Goal: Task Accomplishment & Management: Manage account settings

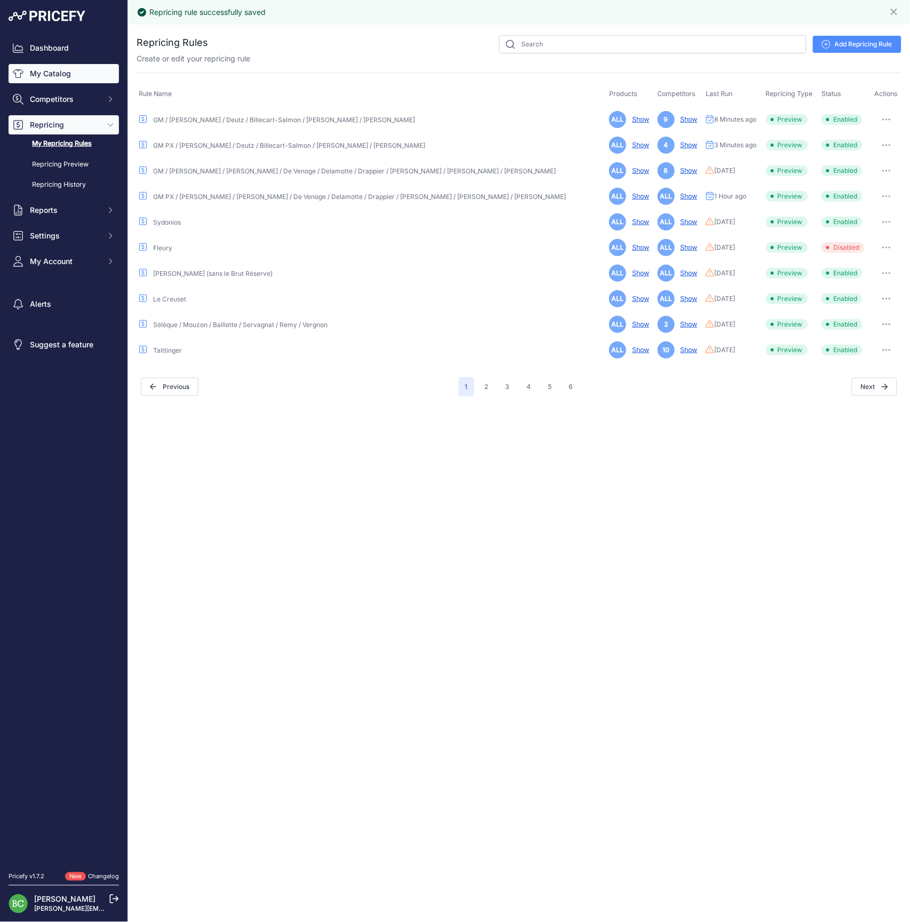
click at [50, 81] on link "My Catalog" at bounding box center [64, 73] width 110 height 19
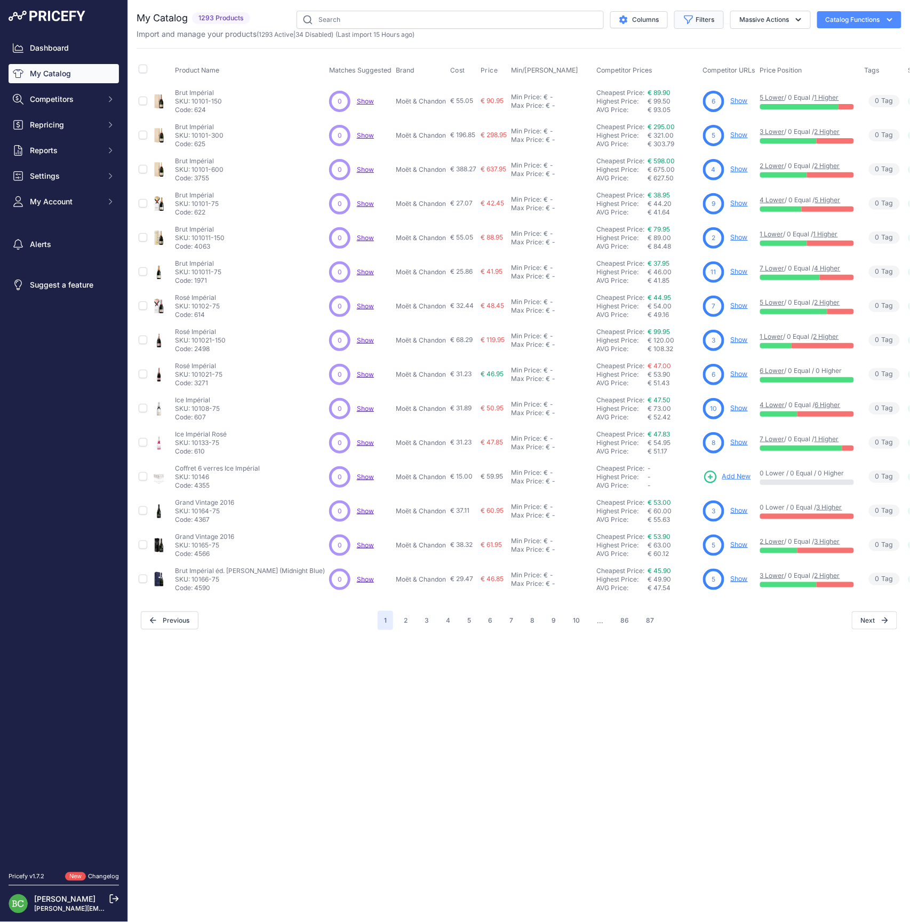
click at [694, 18] on button "Filters" at bounding box center [699, 20] width 50 height 18
select select "Billecart-Salmon"
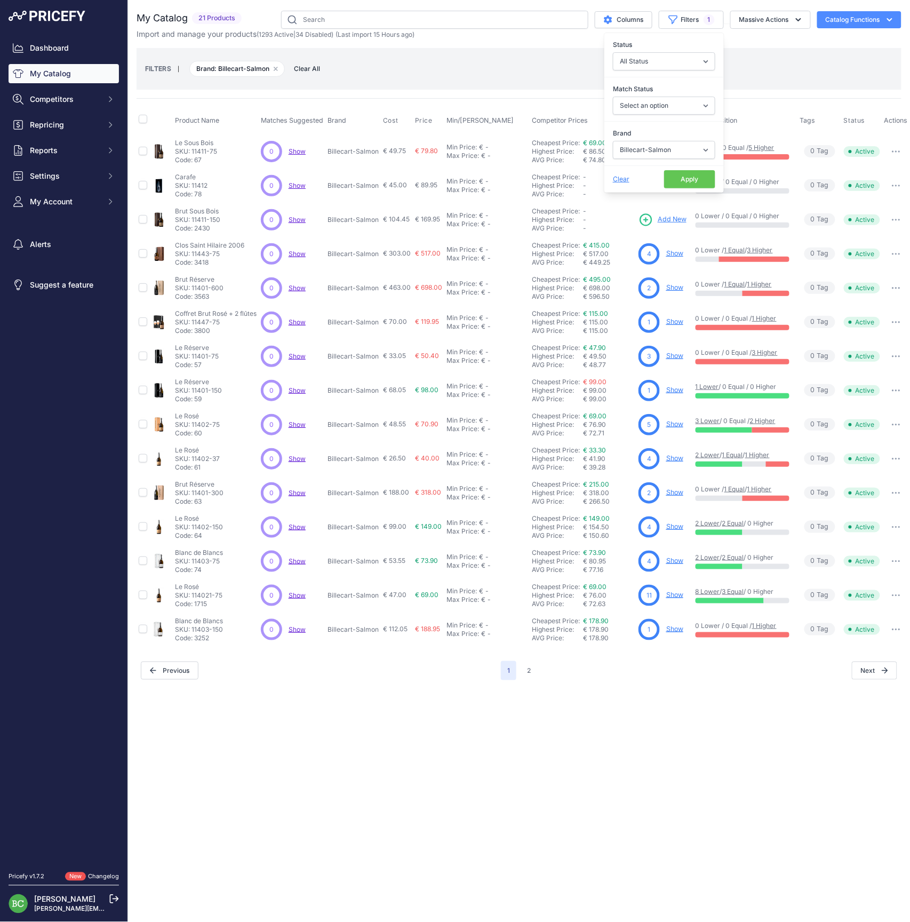
click at [814, 60] on div "FILTERS | Brand: Billecart-Salmon Remove filter option Clear All" at bounding box center [519, 68] width 748 height 29
drag, startPoint x: 529, startPoint y: 671, endPoint x: 546, endPoint y: 700, distance: 33.5
click at [529, 672] on button "2" at bounding box center [529, 670] width 17 height 19
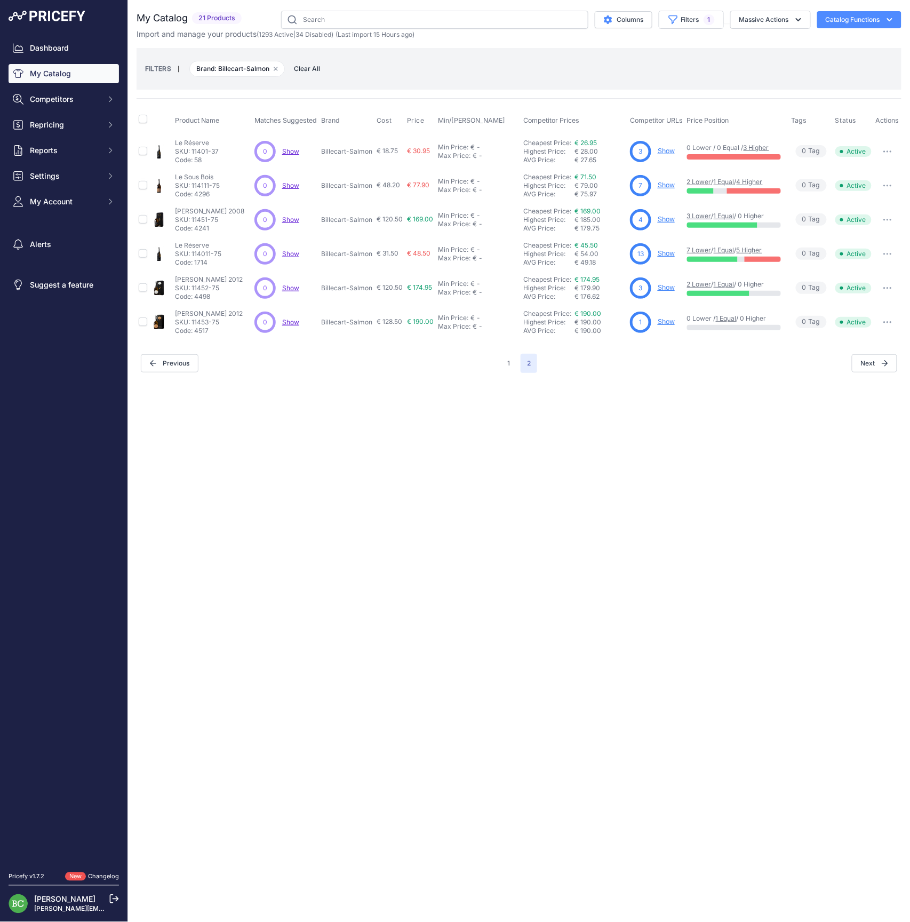
click at [675, 252] on link "Show" at bounding box center [666, 253] width 17 height 8
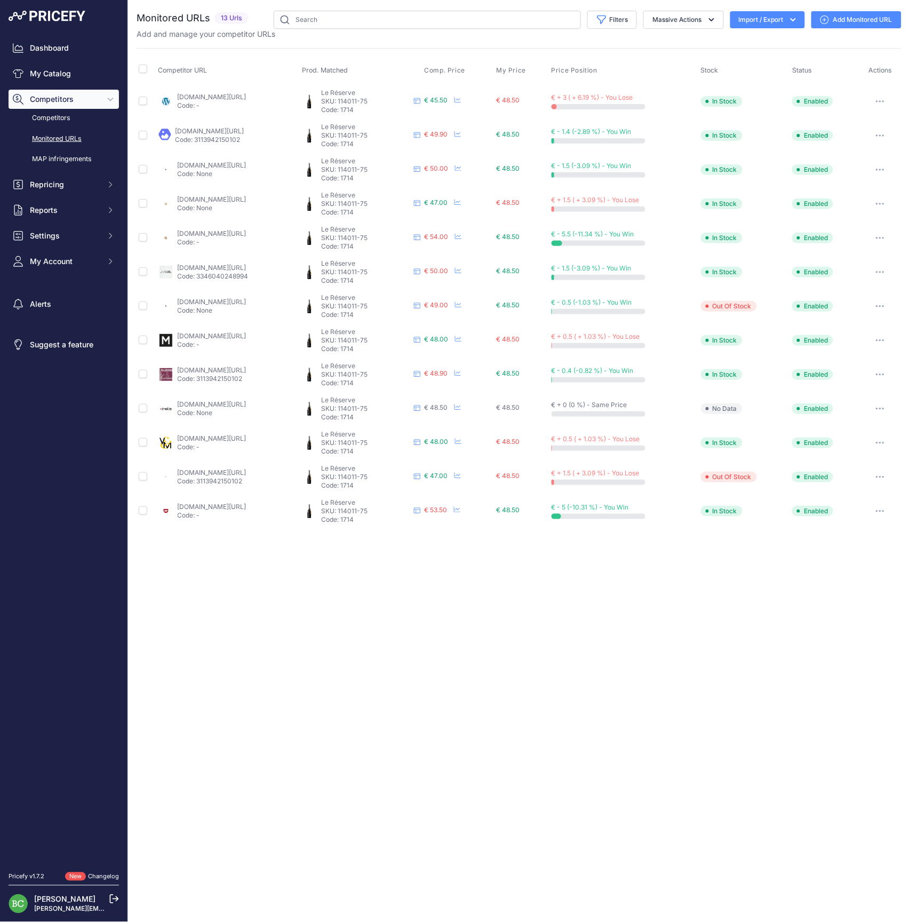
click at [201, 336] on link "millesima.fr/champagne-billecart-salmon-brut-reserve-0000.html?prirule_jdsnikfk…" at bounding box center [212, 336] width 69 height 8
click at [197, 198] on link "idealwine.com/fr/acheter-vin/b2107265-92-1-bouteille-brut-reserve-billecart-sal…" at bounding box center [212, 199] width 69 height 8
click at [234, 163] on link "enviedechamp.com/fr/champagne-billecart-salmon/50-brut-reserve.html?search_quer…" at bounding box center [212, 165] width 69 height 8
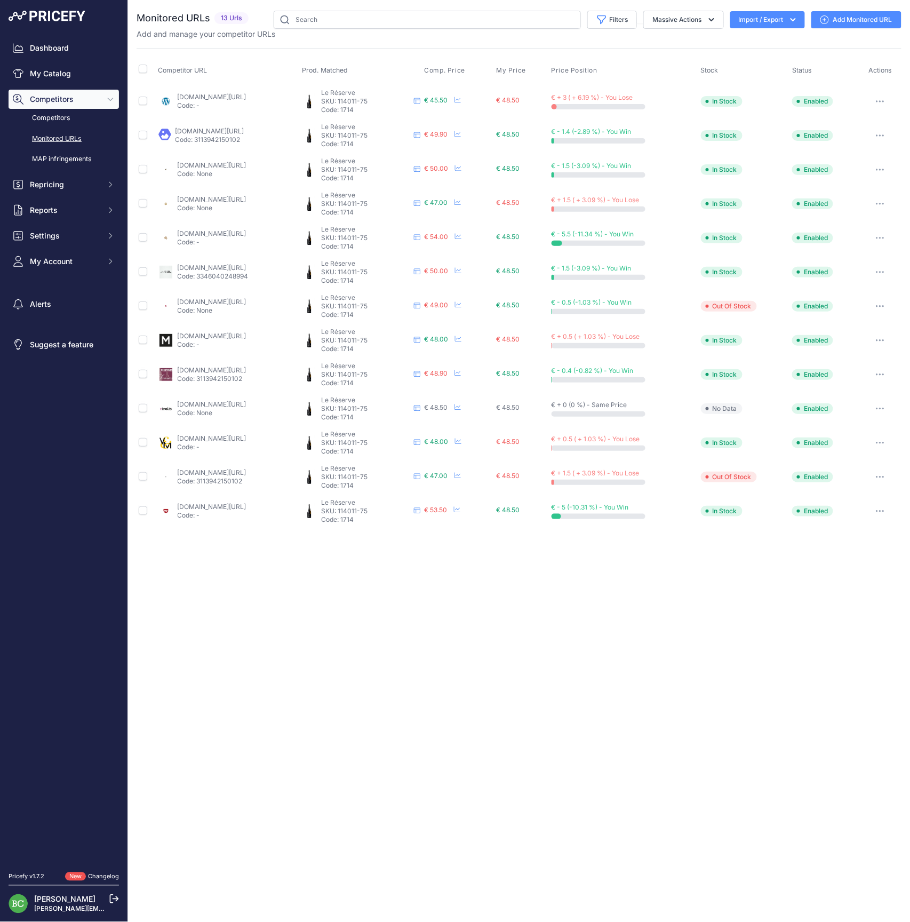
click at [231, 265] on link "lagrandeepicerie.com/fr/champagne-billecart-salmon--brut-reserve/200068913000.h…" at bounding box center [212, 268] width 69 height 8
click at [225, 400] on link "vinatis.com/id-50-champagne-billecart-salmon-le-reserve?prirule_jdsnikfkfjsd=26…" at bounding box center [212, 404] width 69 height 8
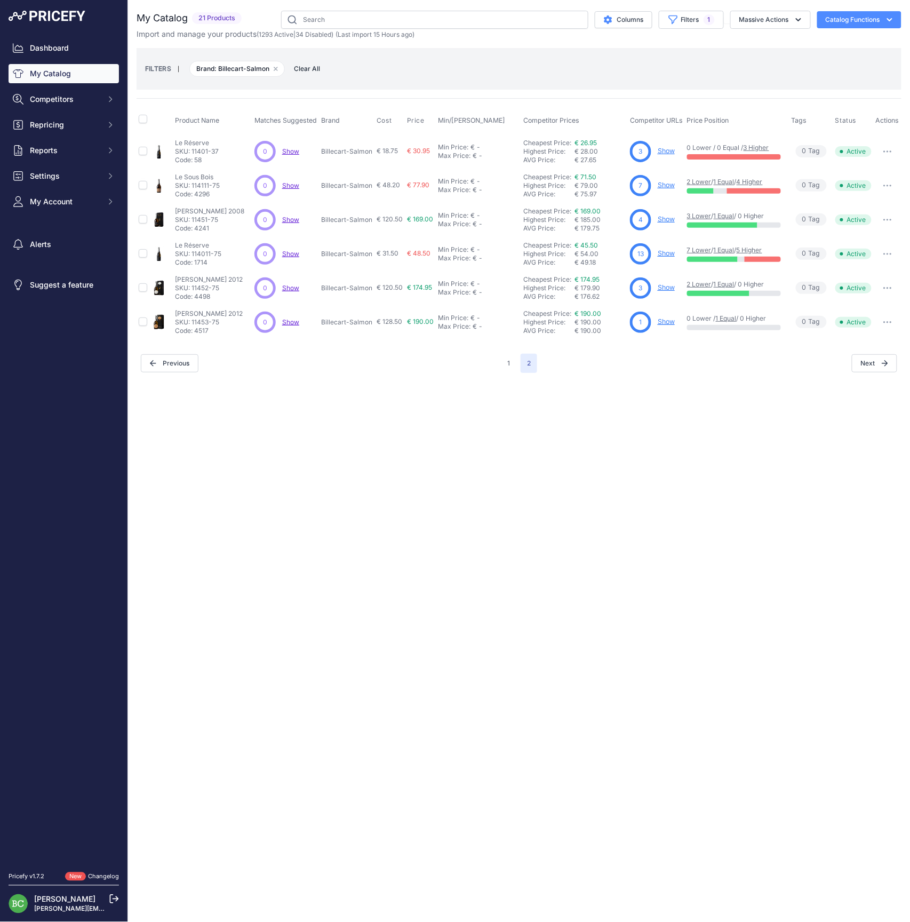
drag, startPoint x: 511, startPoint y: 364, endPoint x: 513, endPoint y: 395, distance: 31.1
click at [511, 368] on button "1" at bounding box center [508, 363] width 15 height 19
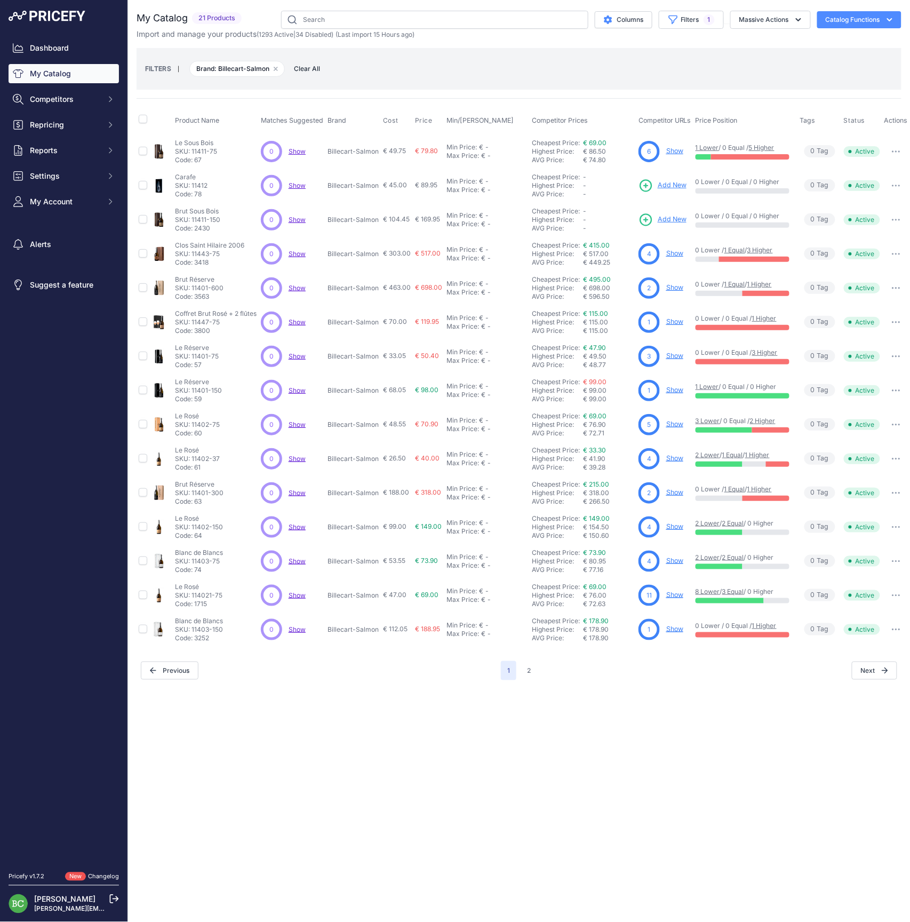
click at [673, 392] on link "Show" at bounding box center [674, 390] width 17 height 8
click at [678, 287] on link "Show" at bounding box center [674, 287] width 17 height 8
click at [678, 459] on link "Show" at bounding box center [674, 458] width 17 height 8
click at [675, 597] on link "Show" at bounding box center [674, 595] width 17 height 8
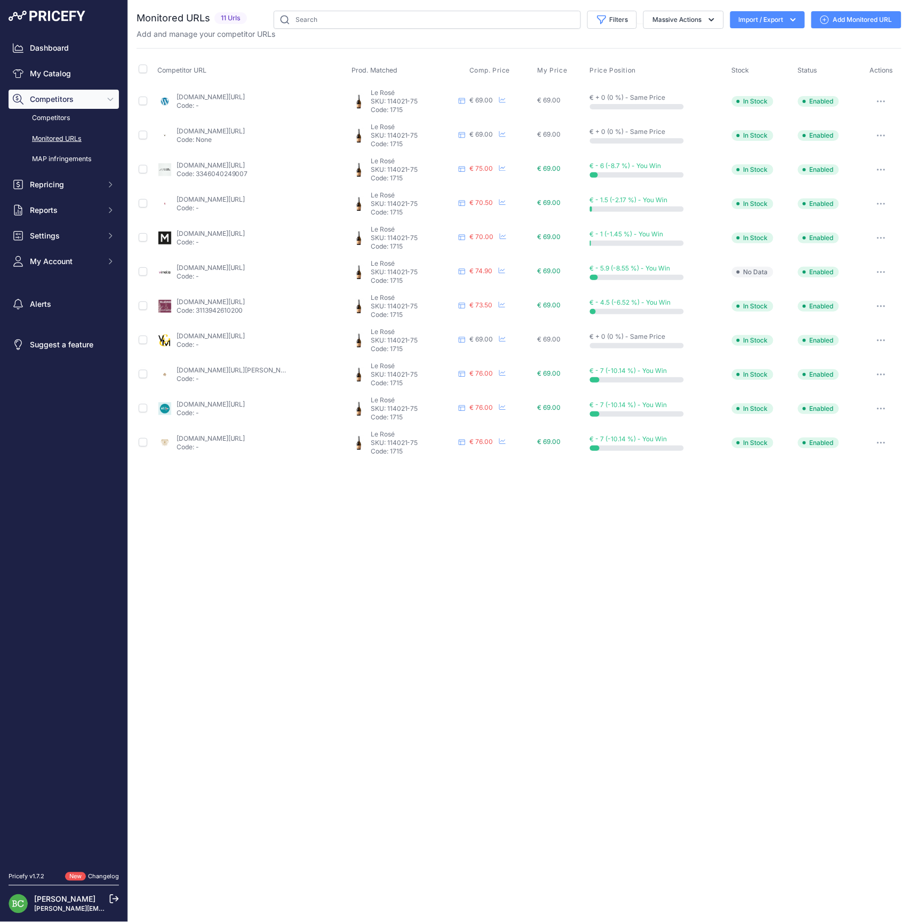
click at [219, 231] on link "millesima.fr/champagne-billecart-salmon-brut-rose-0000-c-cc-6.html" at bounding box center [211, 233] width 69 height 8
click at [205, 268] on link "vinatis.com/52-champagne-billecart-salmon-brut-rose?prirule_jdsnikfkfjsd=2676" at bounding box center [211, 268] width 69 height 8
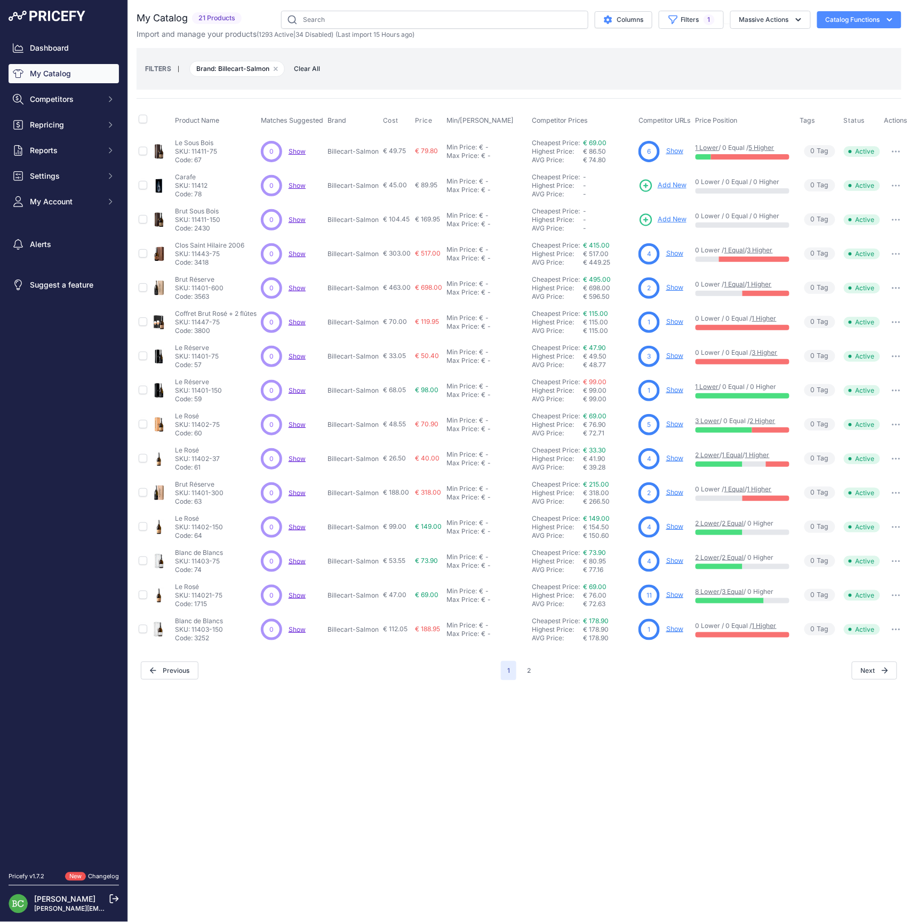
scroll to position [1, 0]
click at [676, 149] on link "Show" at bounding box center [674, 151] width 17 height 8
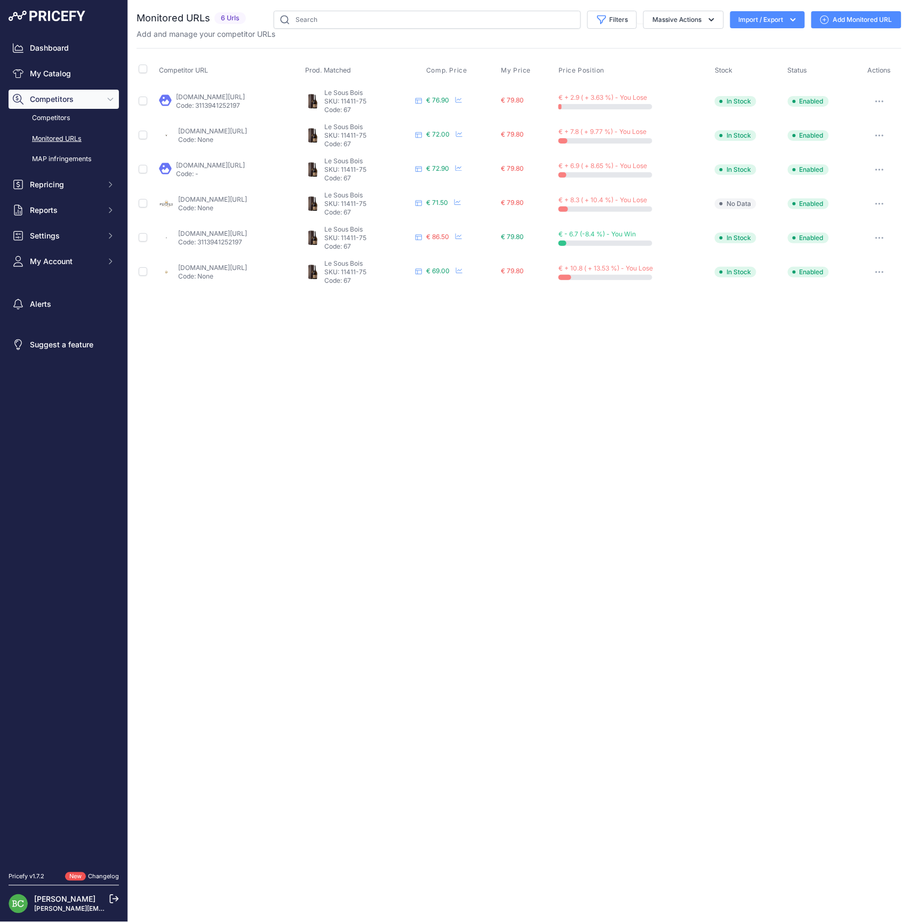
click at [231, 197] on link "[DOMAIN_NAME][URL]" at bounding box center [212, 199] width 69 height 8
click at [49, 190] on span "Repricing" at bounding box center [65, 184] width 70 height 11
click at [51, 210] on link "My Repricing Rules" at bounding box center [64, 203] width 110 height 19
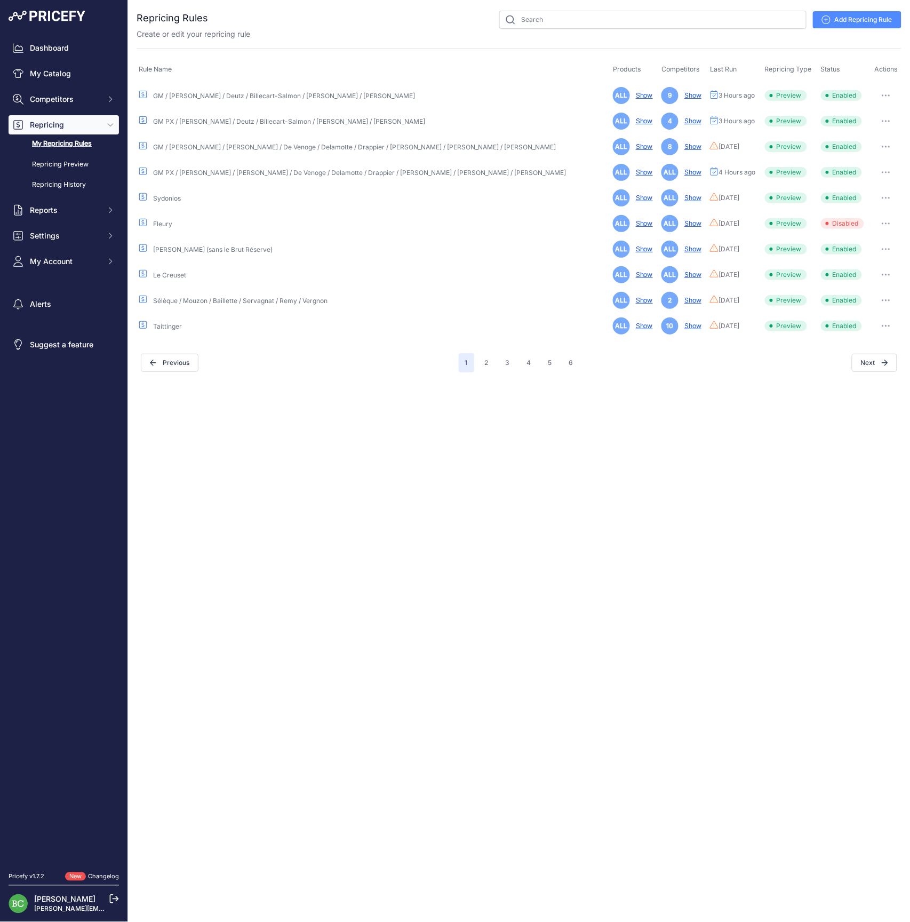
click at [884, 118] on button "button" at bounding box center [886, 121] width 21 height 15
click at [855, 142] on link "Edit" at bounding box center [865, 143] width 68 height 17
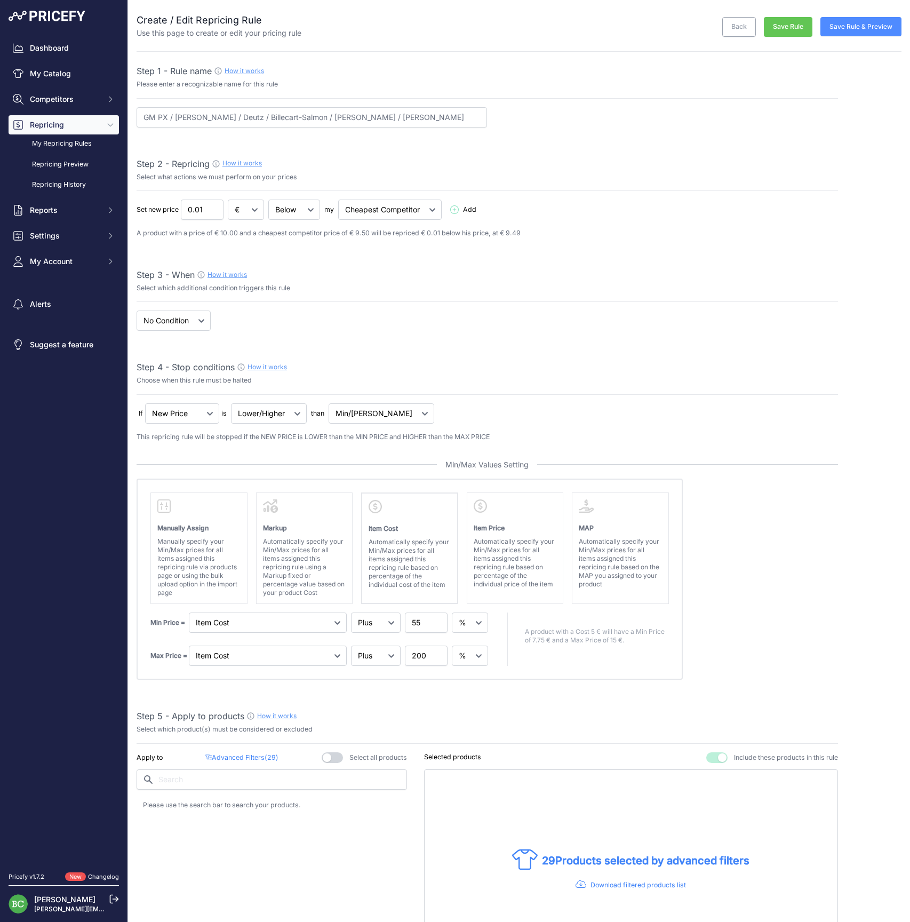
select select "percentage"
select select "7"
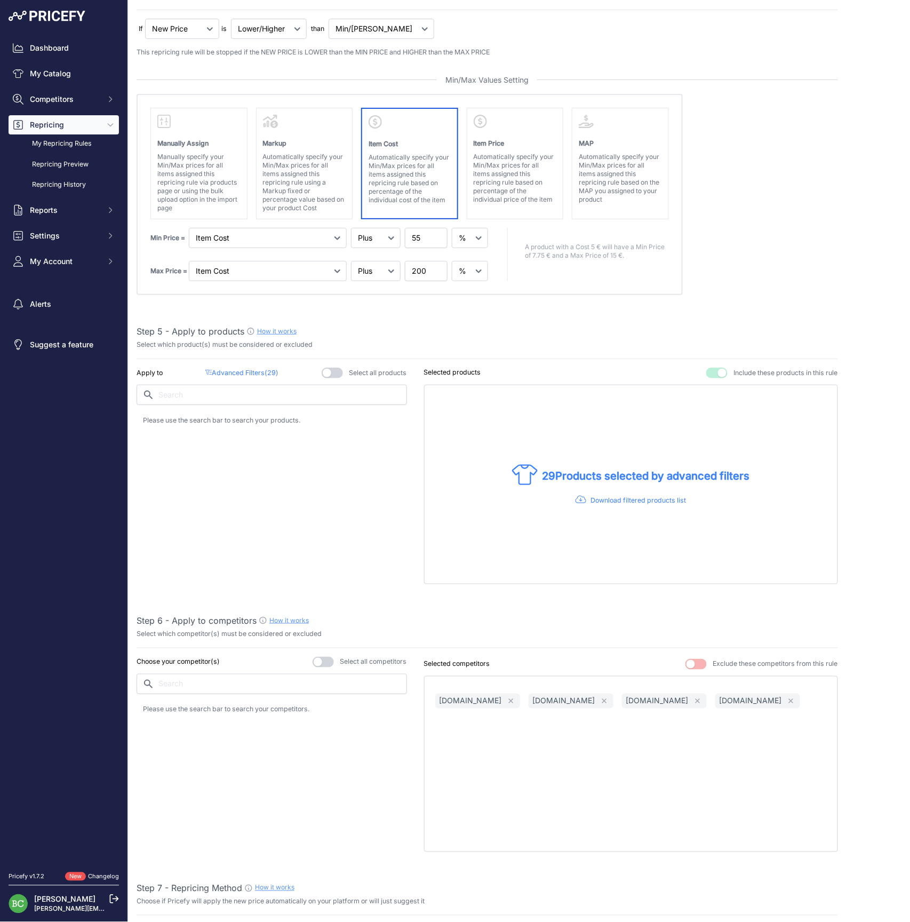
scroll to position [390, 0]
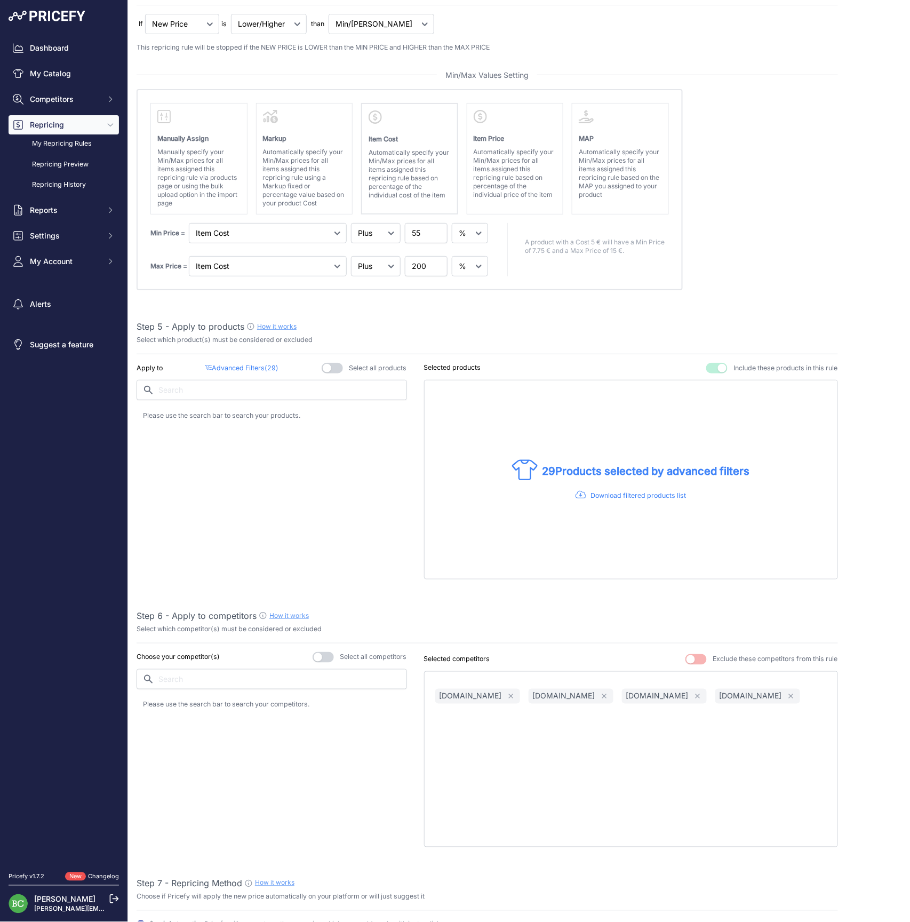
click at [246, 366] on p "Advanced Filters ( 29 )" at bounding box center [241, 368] width 73 height 10
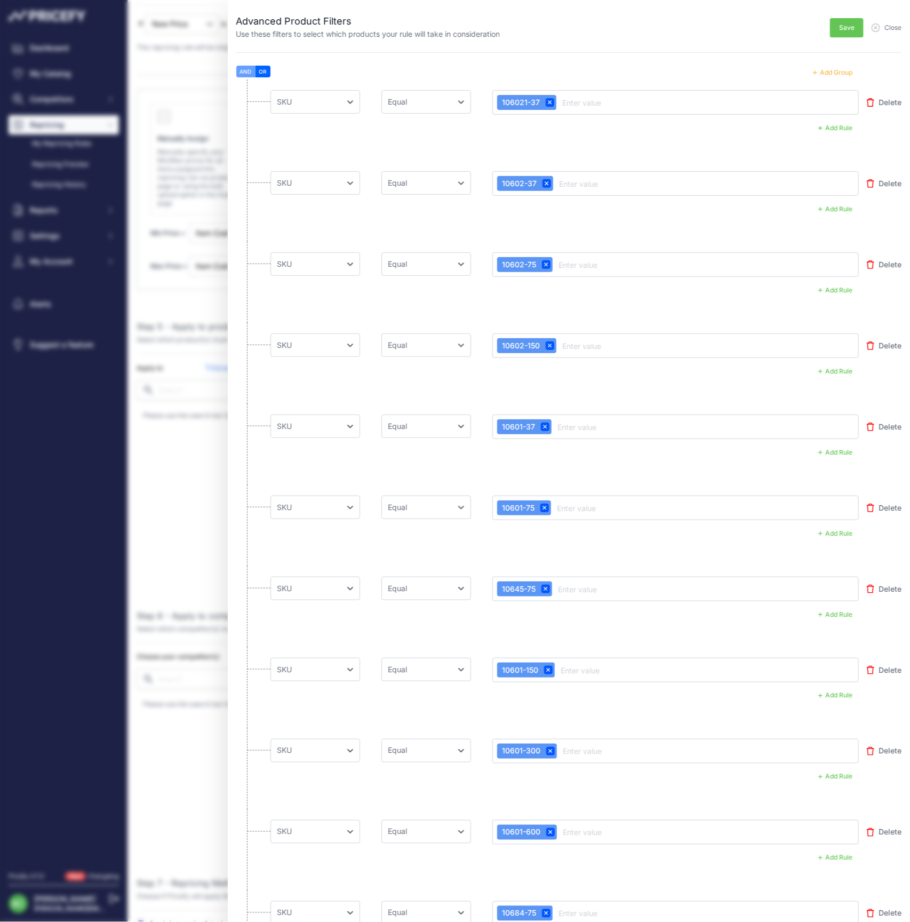
click at [831, 69] on button "Add Group" at bounding box center [833, 73] width 52 height 14
click at [838, 71] on button "Add Group" at bounding box center [833, 73] width 52 height 14
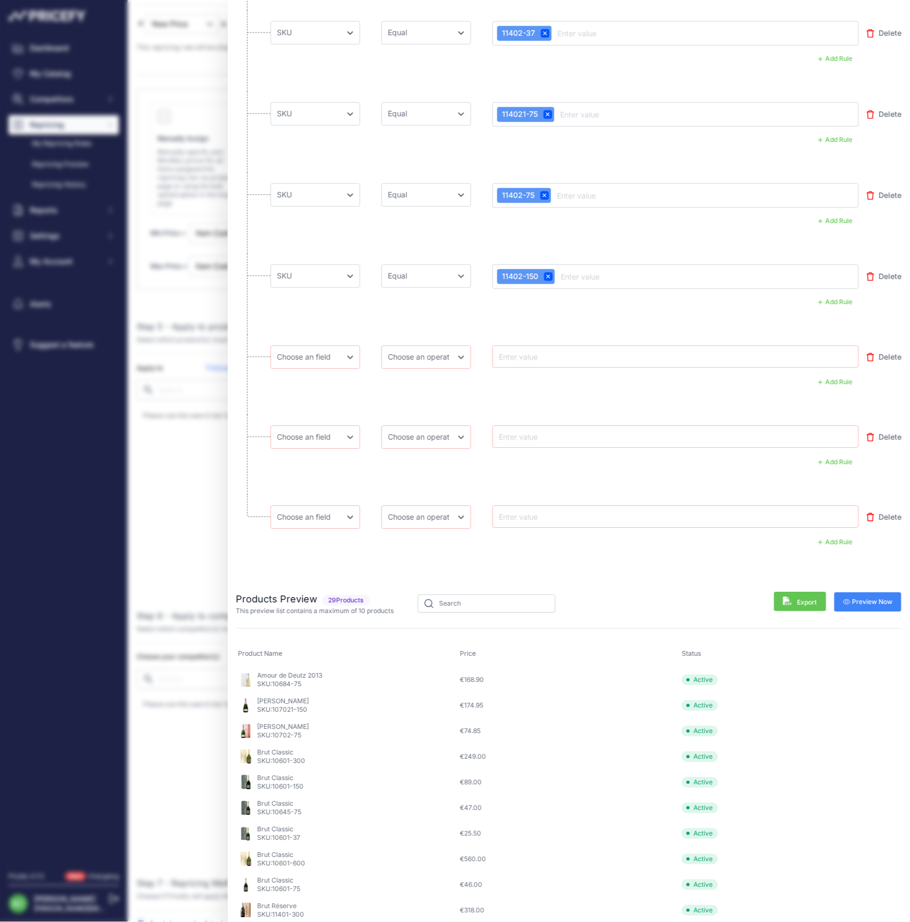
scroll to position [2096, 0]
select select "mp.sku"
select select "equal"
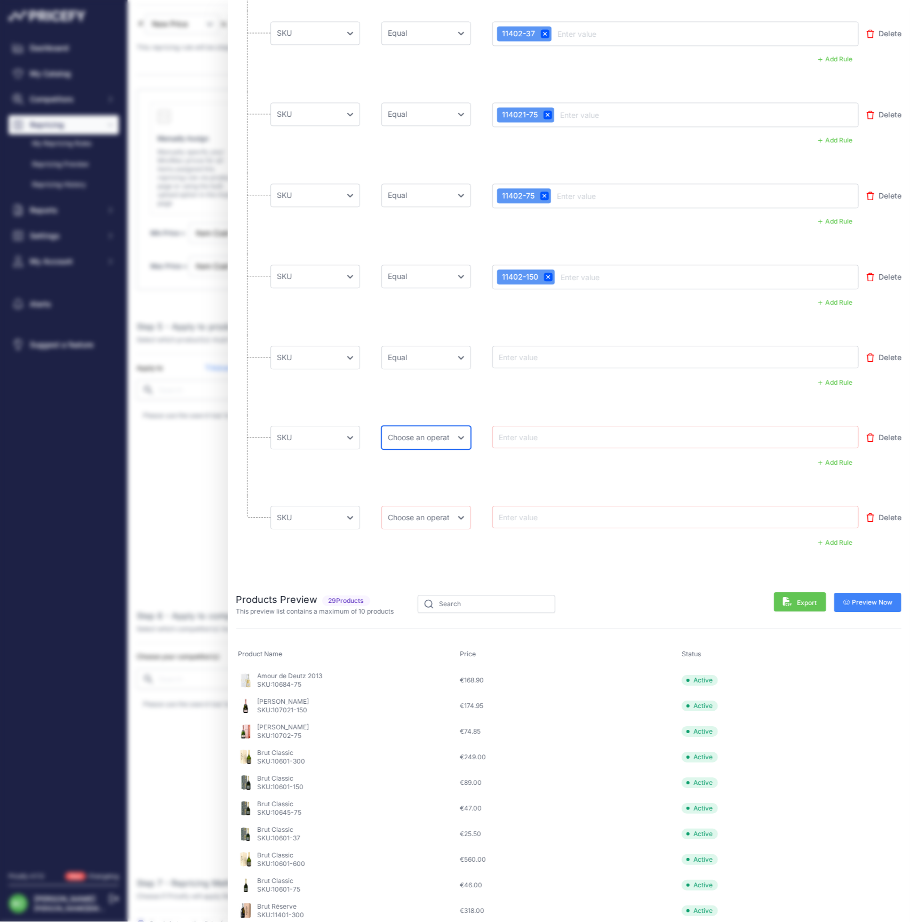
select select "equal"
click at [518, 348] on div at bounding box center [675, 357] width 367 height 22
click at [518, 357] on input "text" at bounding box center [539, 357] width 85 height 13
click at [553, 357] on input "text" at bounding box center [539, 357] width 85 height 13
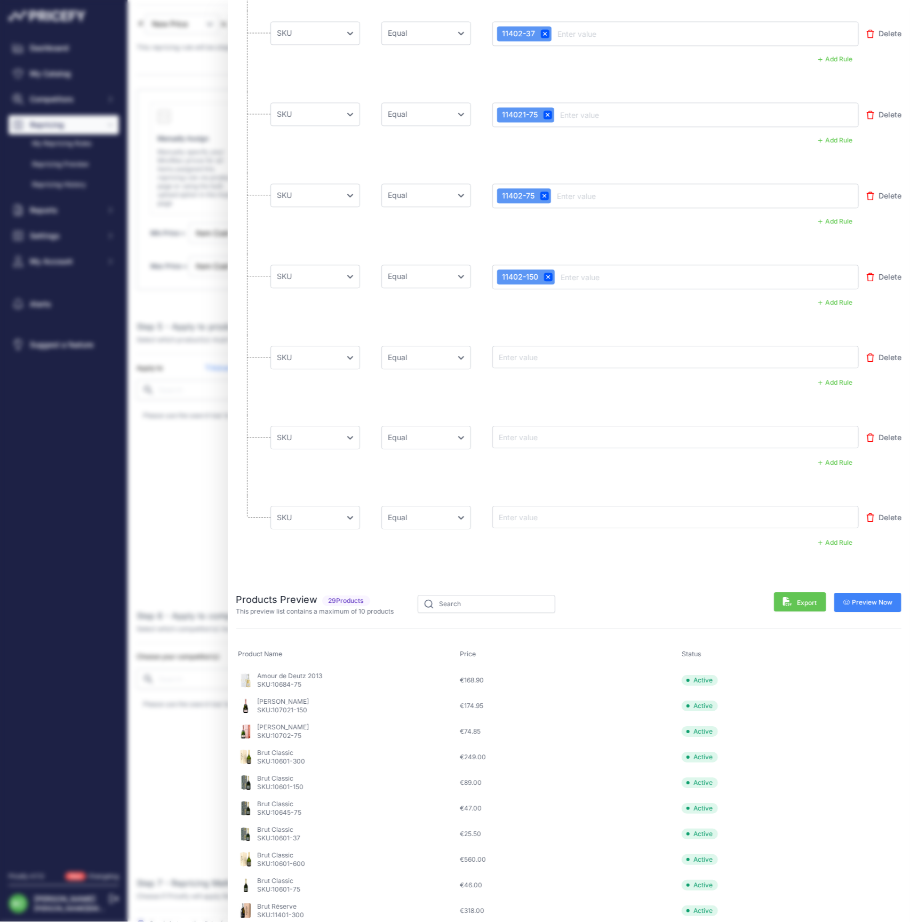
paste input "11680-37"
type input "11680-37"
click at [536, 436] on input "text" at bounding box center [539, 437] width 85 height 13
paste input "11675-75"
type input "11675-75"
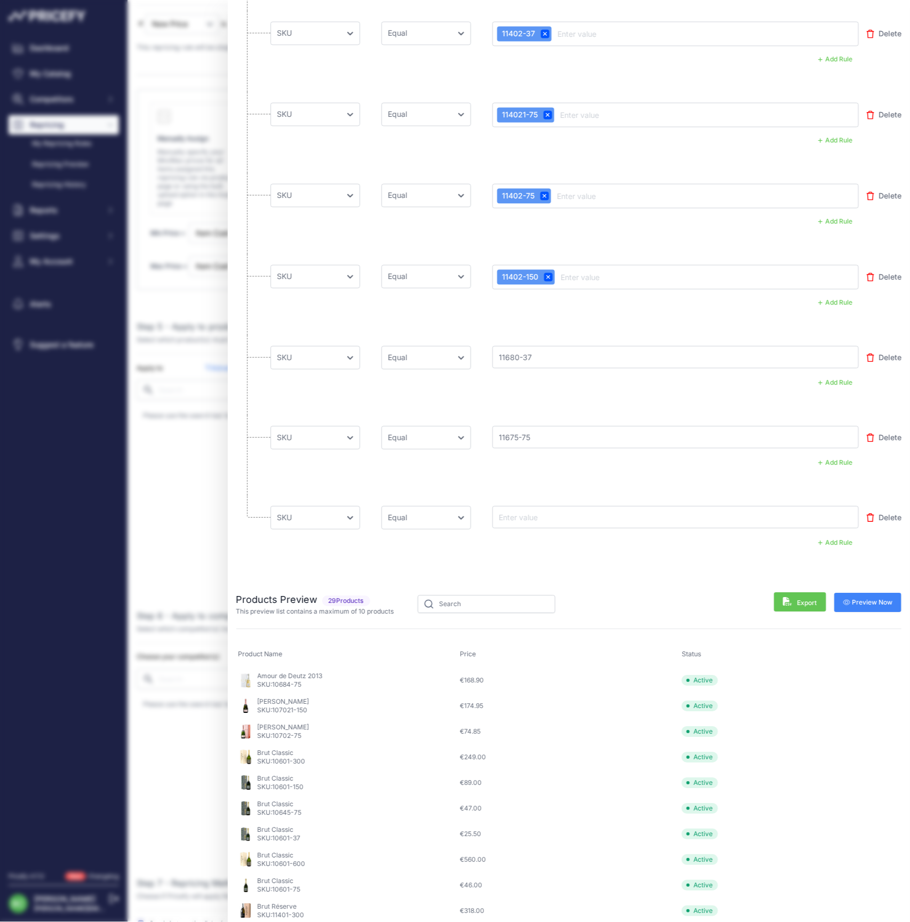
click at [530, 518] on input "text" at bounding box center [539, 517] width 85 height 13
paste input "11667-150"
type input "11667-150"
click at [875, 600] on span "Preview Now" at bounding box center [869, 602] width 50 height 9
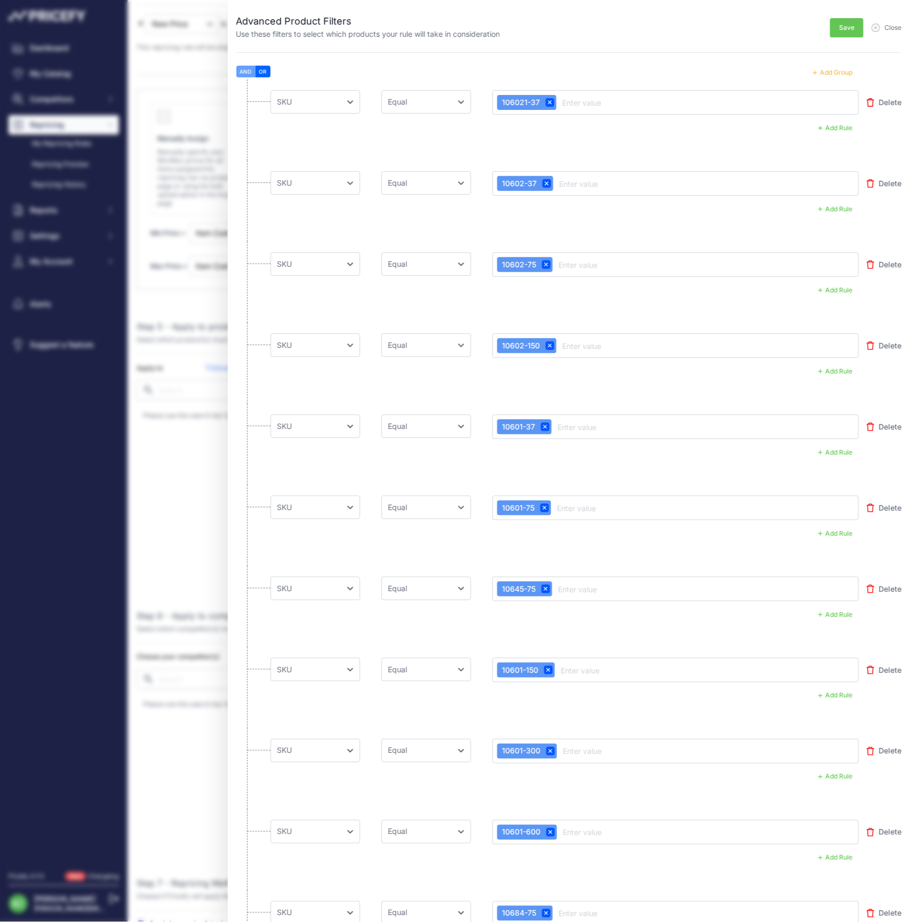
scroll to position [0, 0]
drag, startPoint x: 848, startPoint y: 28, endPoint x: 828, endPoint y: 43, distance: 25.1
click at [848, 28] on span "Save" at bounding box center [846, 27] width 15 height 9
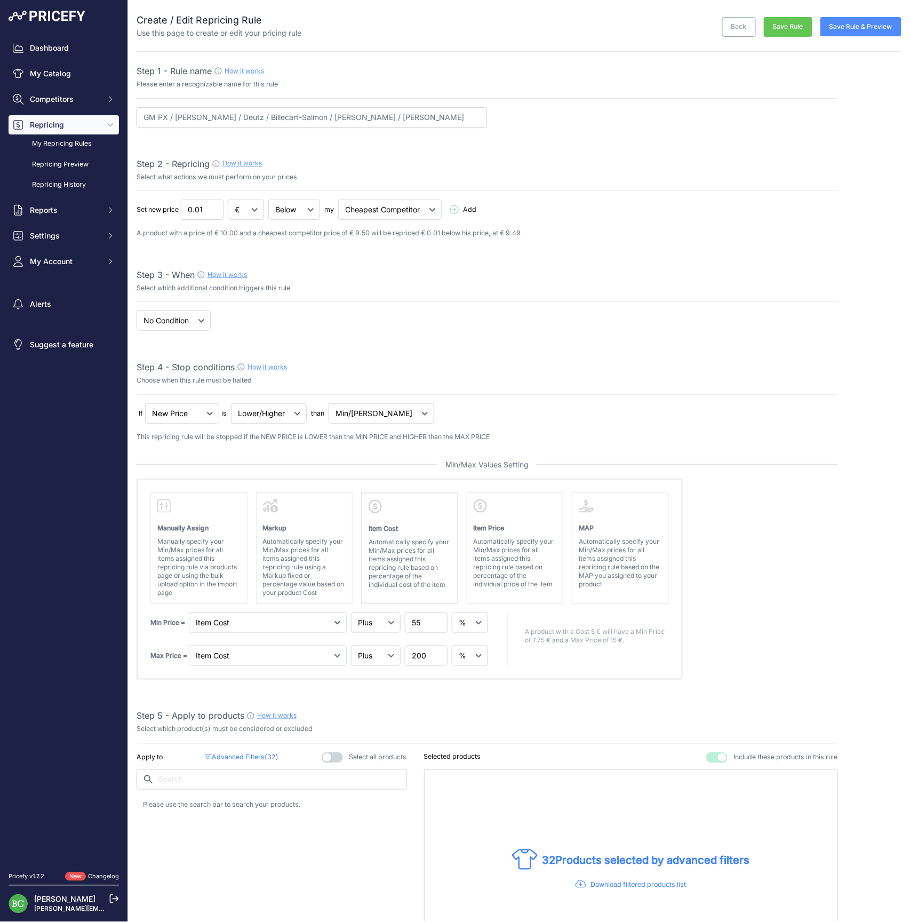
click at [870, 27] on button "Save Rule & Preview" at bounding box center [861, 26] width 81 height 19
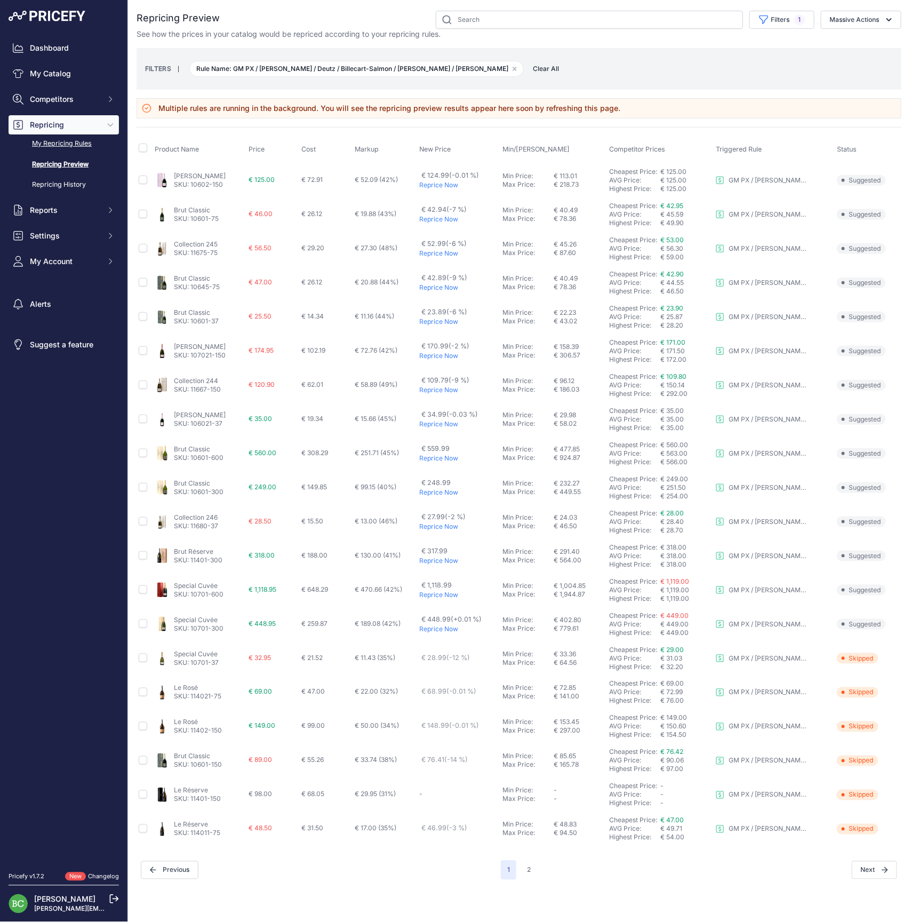
click at [80, 153] on link "My Repricing Rules" at bounding box center [64, 143] width 110 height 19
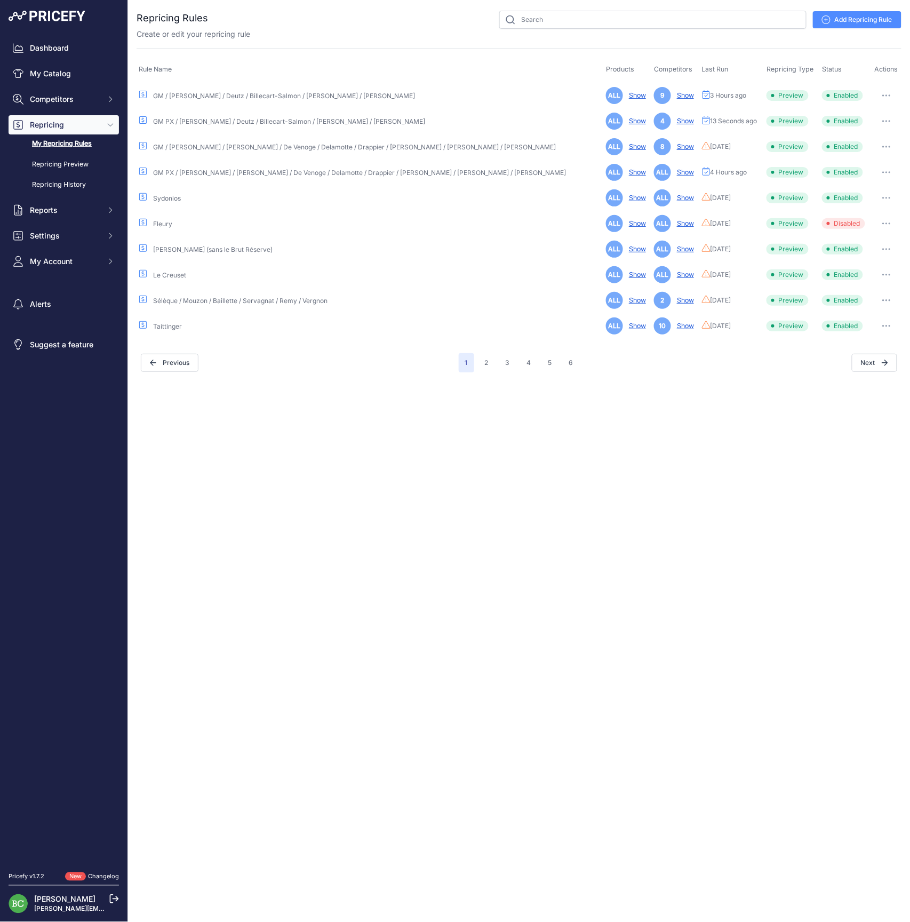
click at [886, 96] on icon "button" at bounding box center [887, 95] width 9 height 2
click at [870, 117] on link "Edit" at bounding box center [865, 117] width 68 height 17
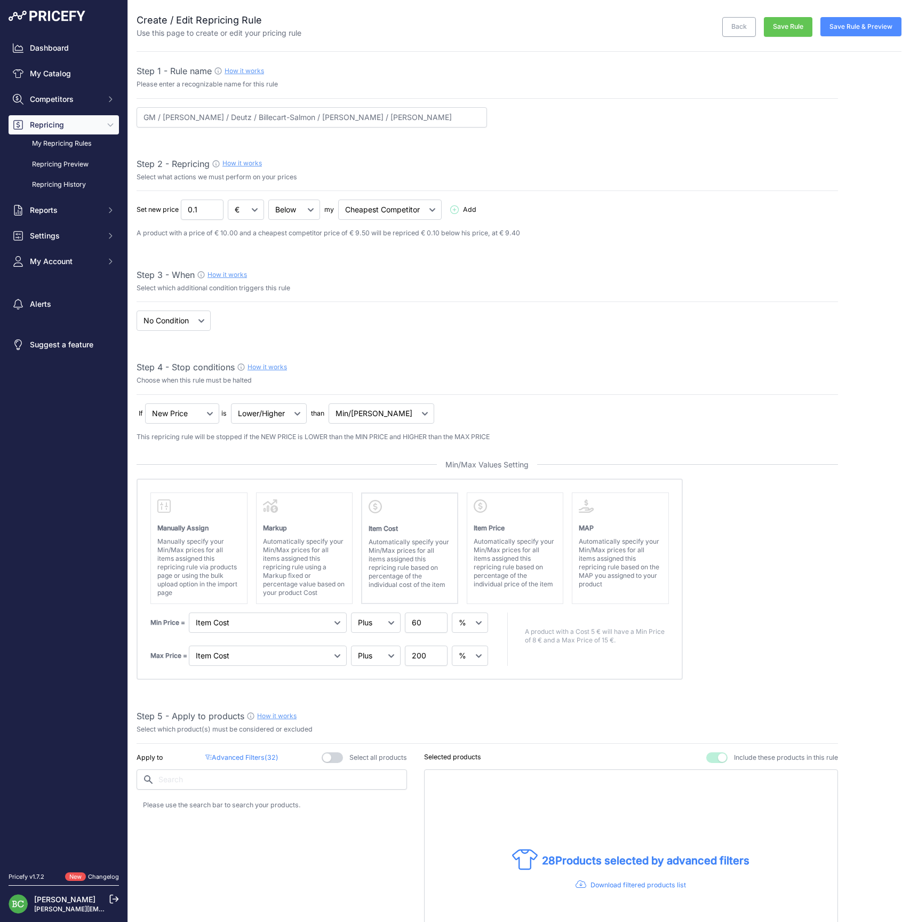
select select "percentage"
select select "7"
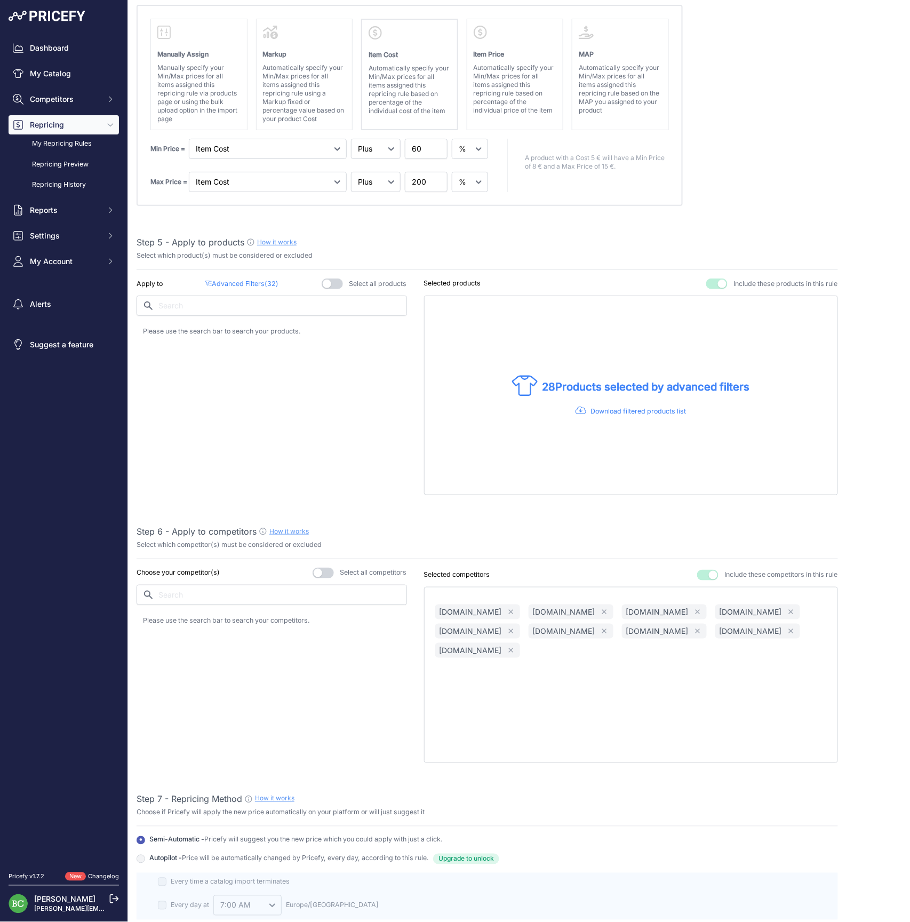
scroll to position [579, 0]
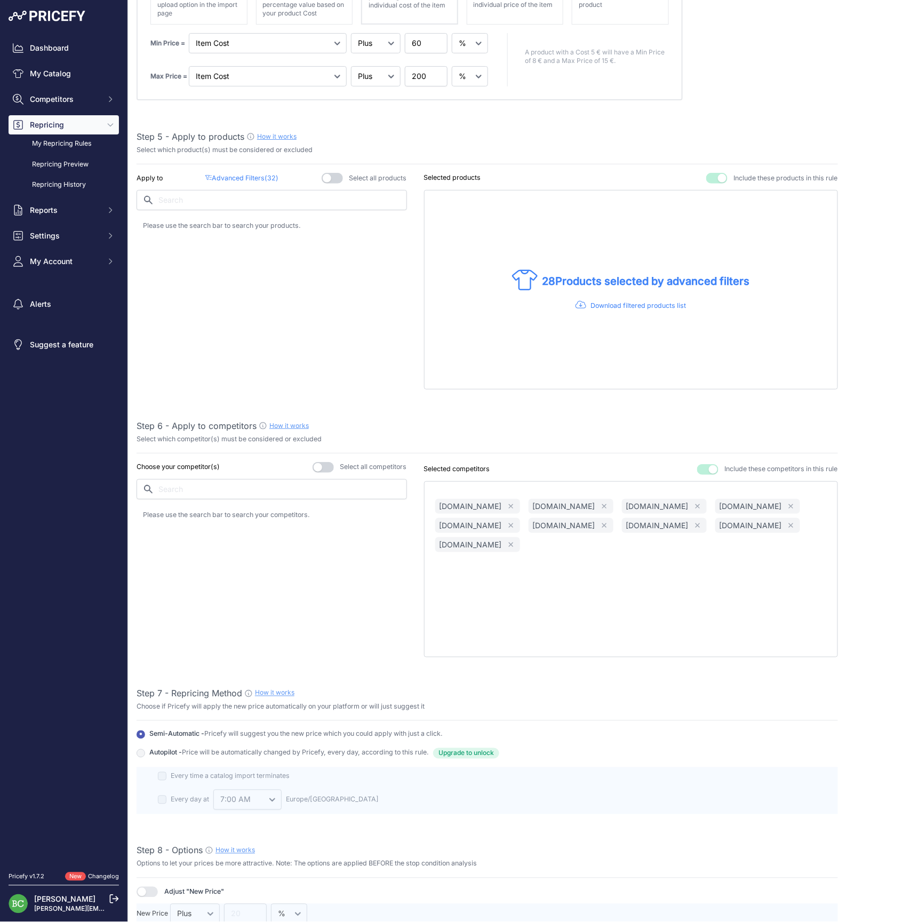
click at [237, 176] on p "Advanced Filters ( 32 )" at bounding box center [241, 178] width 73 height 10
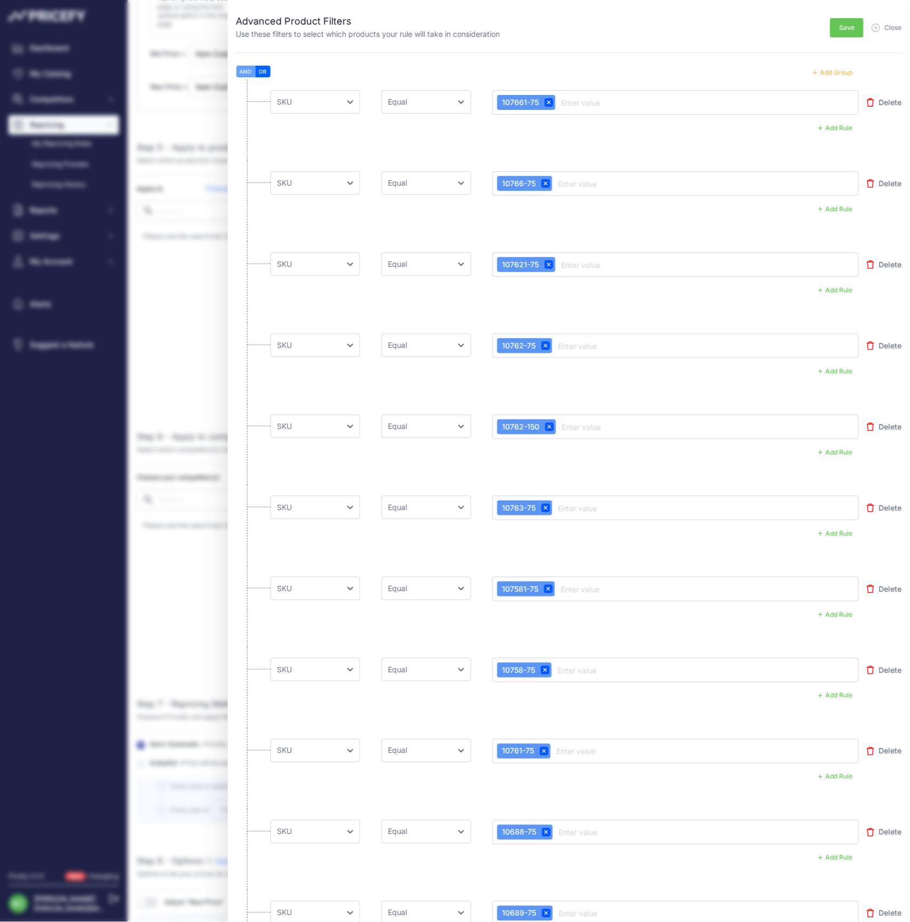
scroll to position [566, 0]
click at [835, 71] on button "Add Group" at bounding box center [833, 73] width 52 height 14
click at [837, 71] on button "Add Group" at bounding box center [833, 73] width 52 height 14
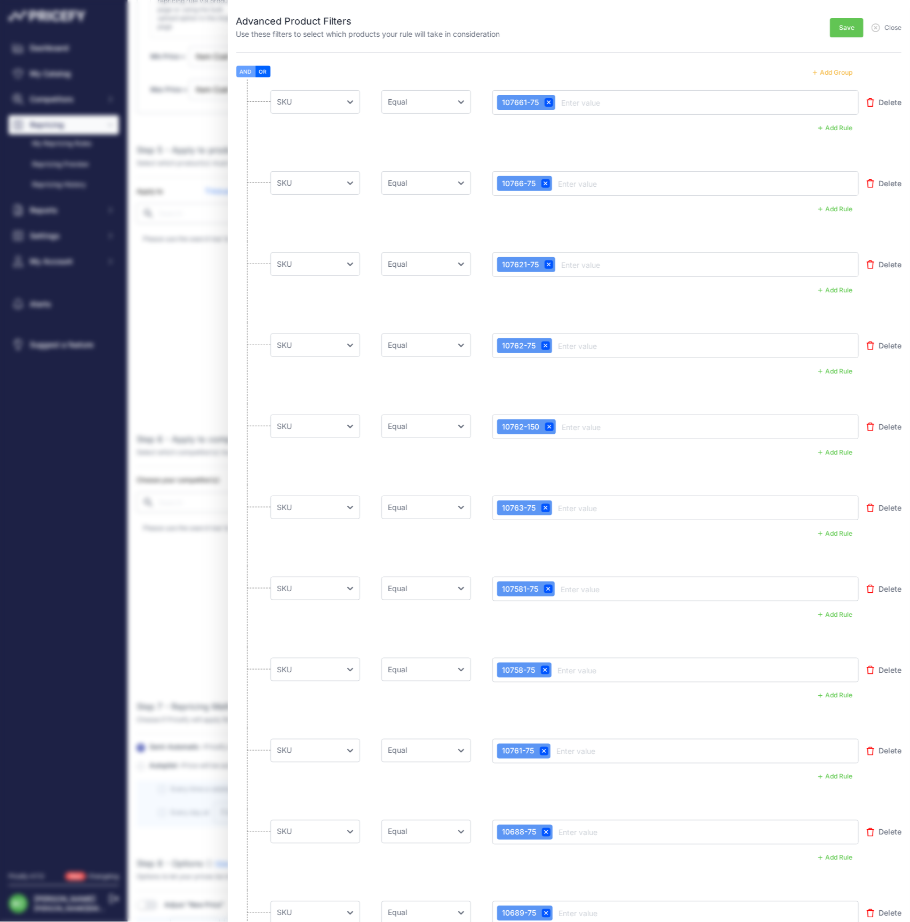
click at [837, 71] on button "Add Group" at bounding box center [833, 73] width 52 height 14
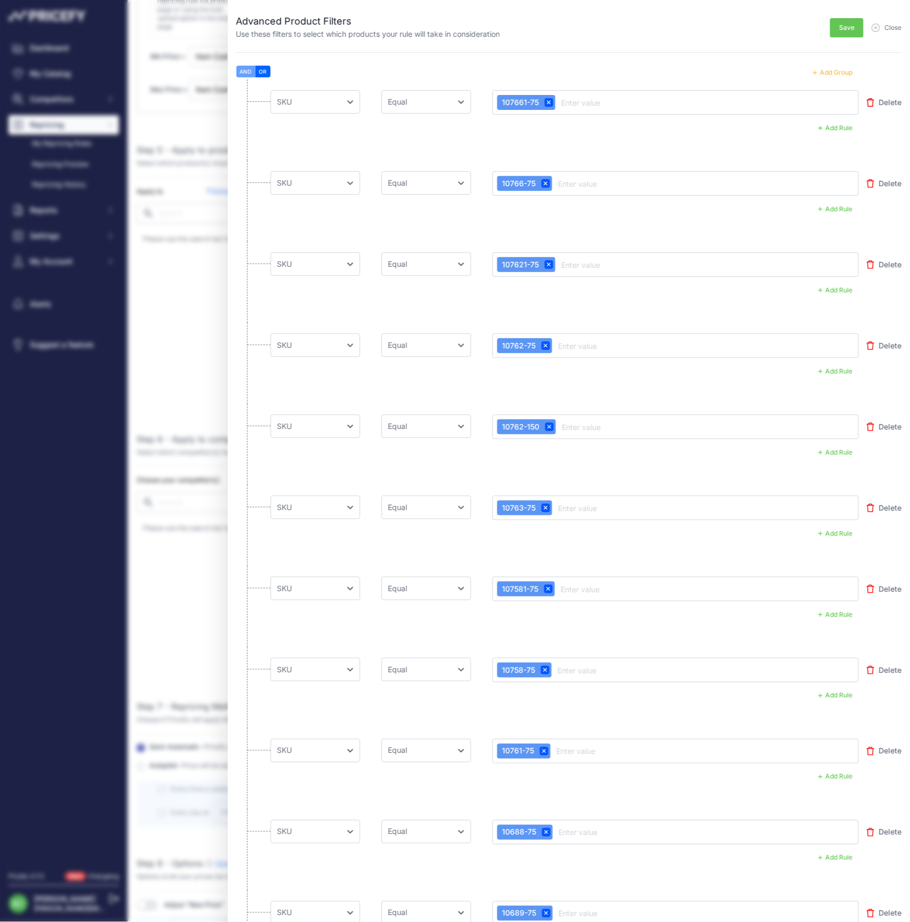
click at [837, 71] on button "Add Group" at bounding box center [833, 73] width 52 height 14
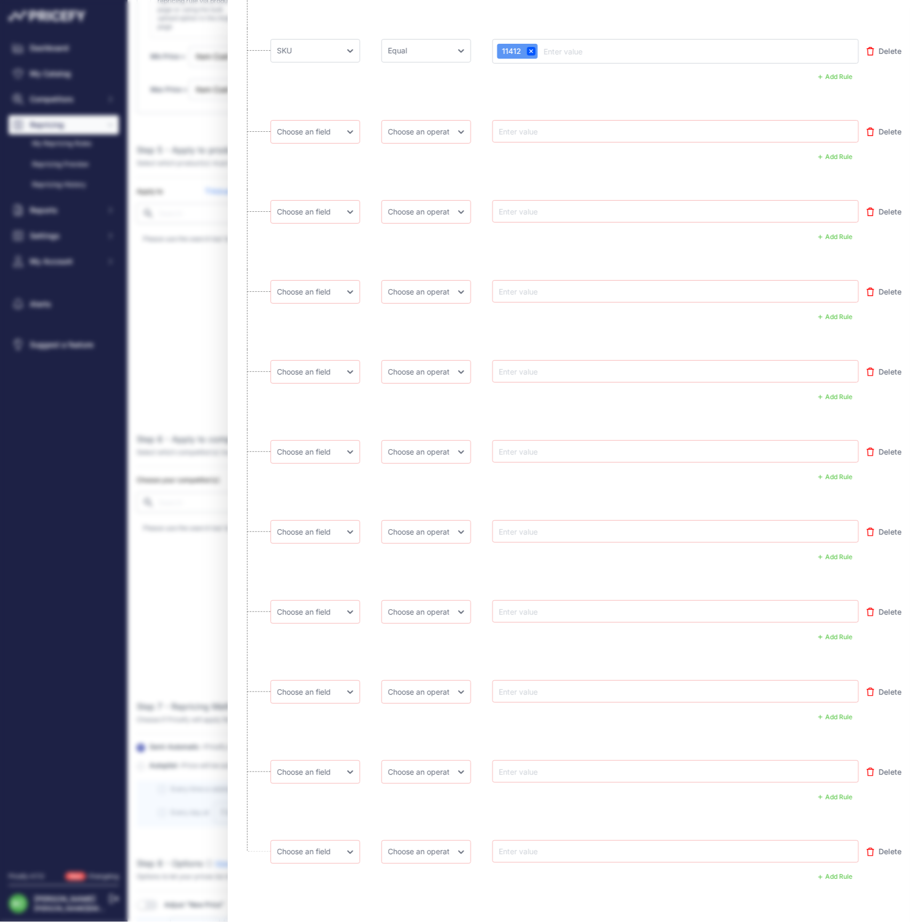
scroll to position [2570, 0]
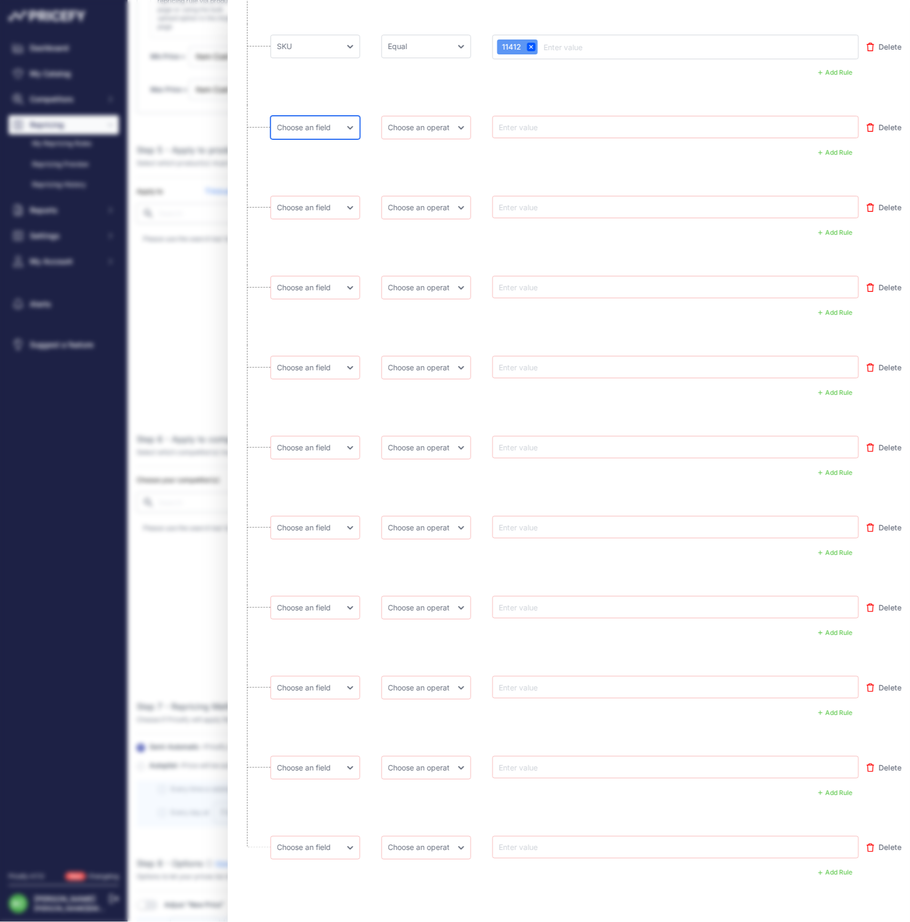
select select "mp.sku"
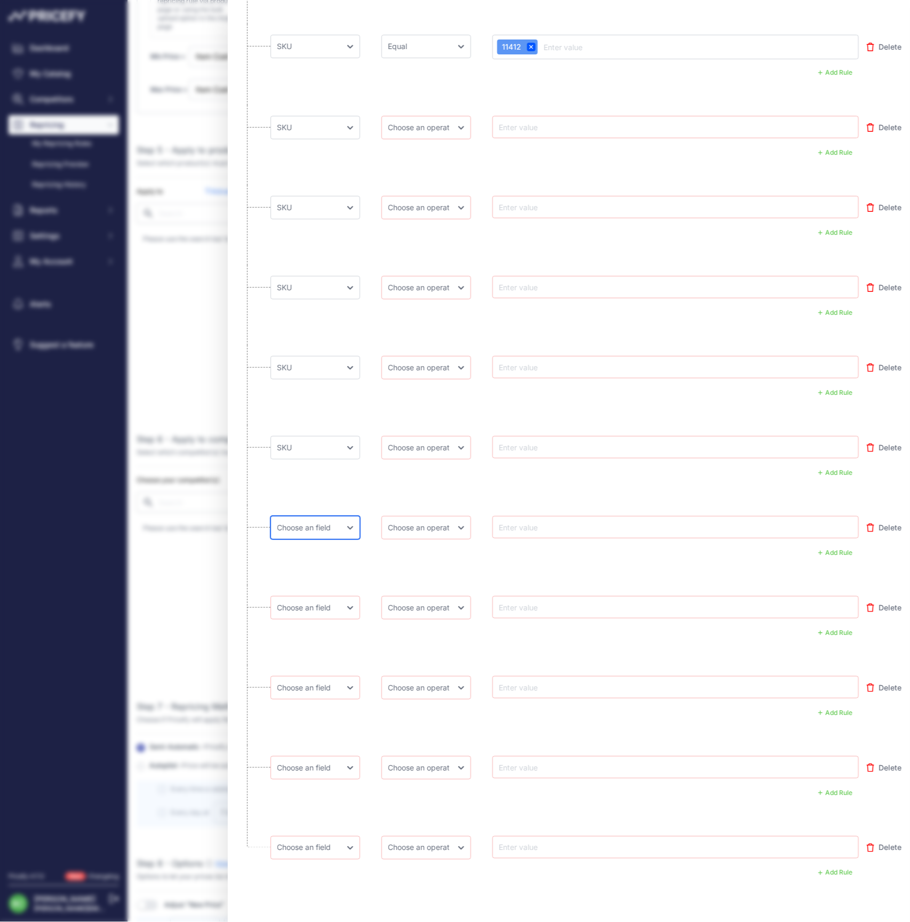
select select "mp.sku"
click at [365, 801] on li "Choose an field Name Price Cost MAP Brand Min Price Max Price SKU GTIN/EAN/ASIN…" at bounding box center [569, 785] width 666 height 80
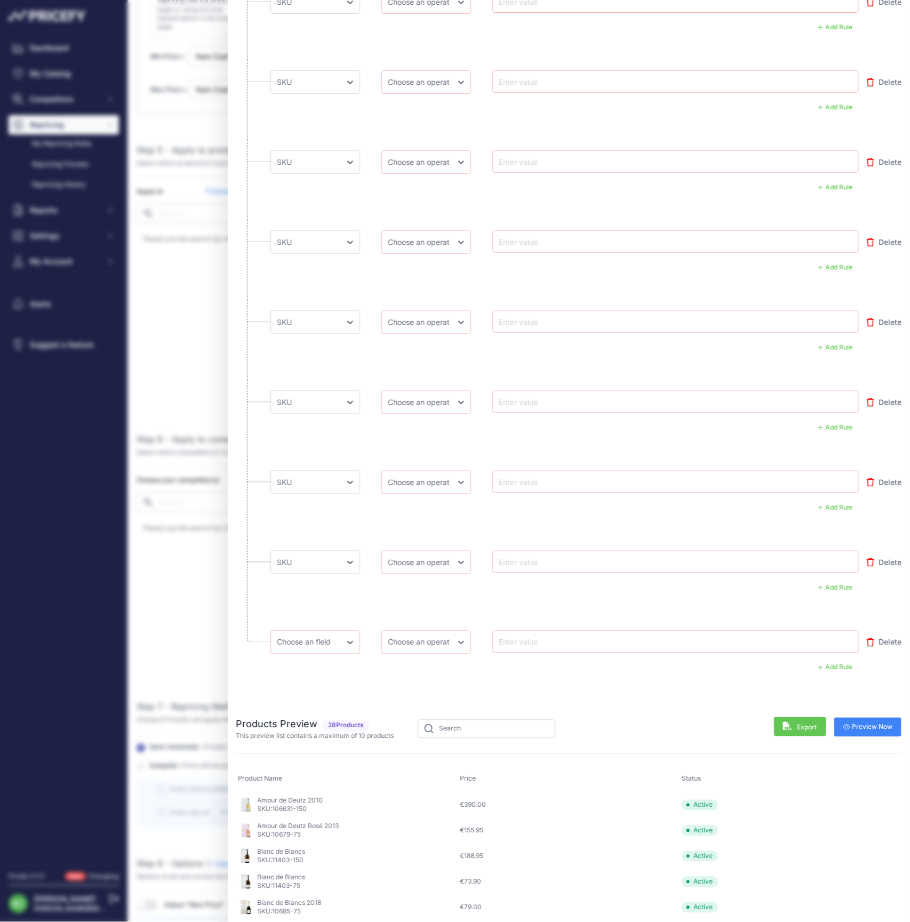
scroll to position [2784, 0]
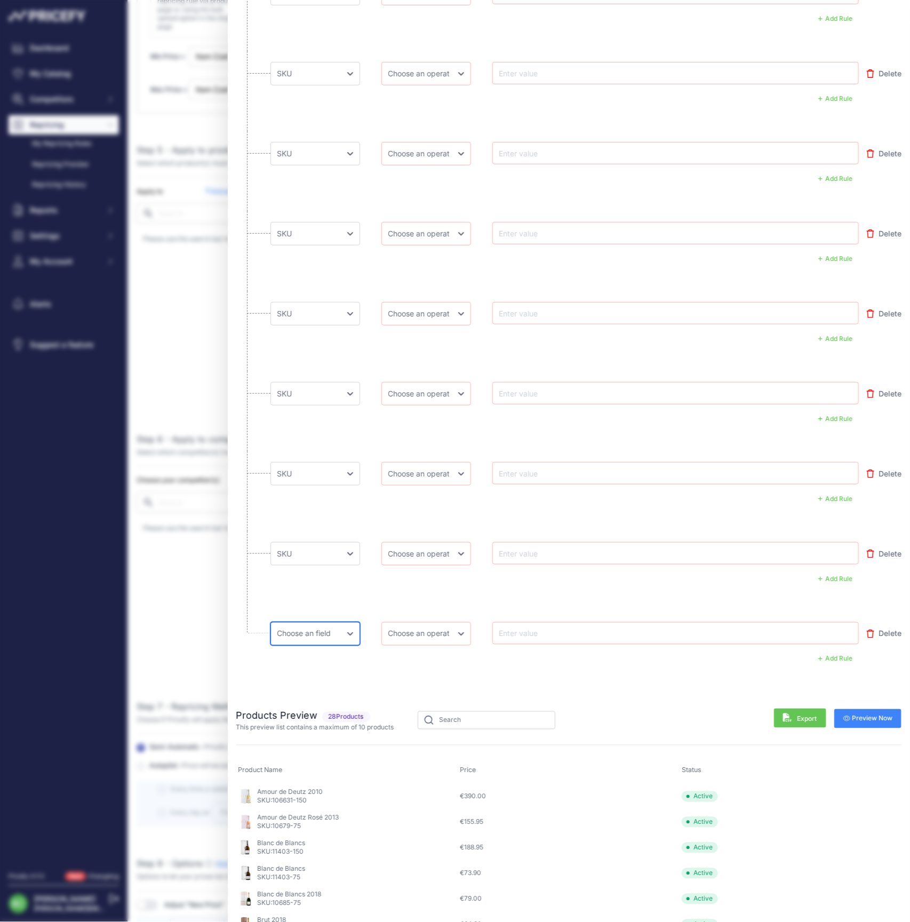
select select "mp.sku"
select select "equal"
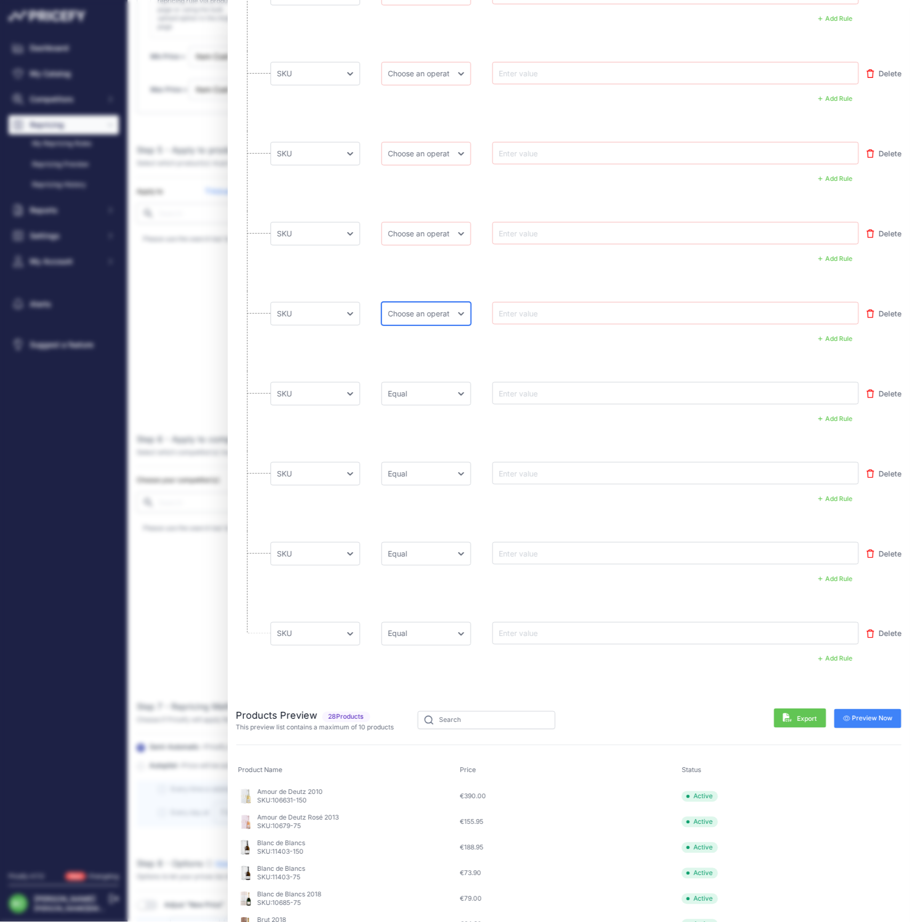
select select "equal"
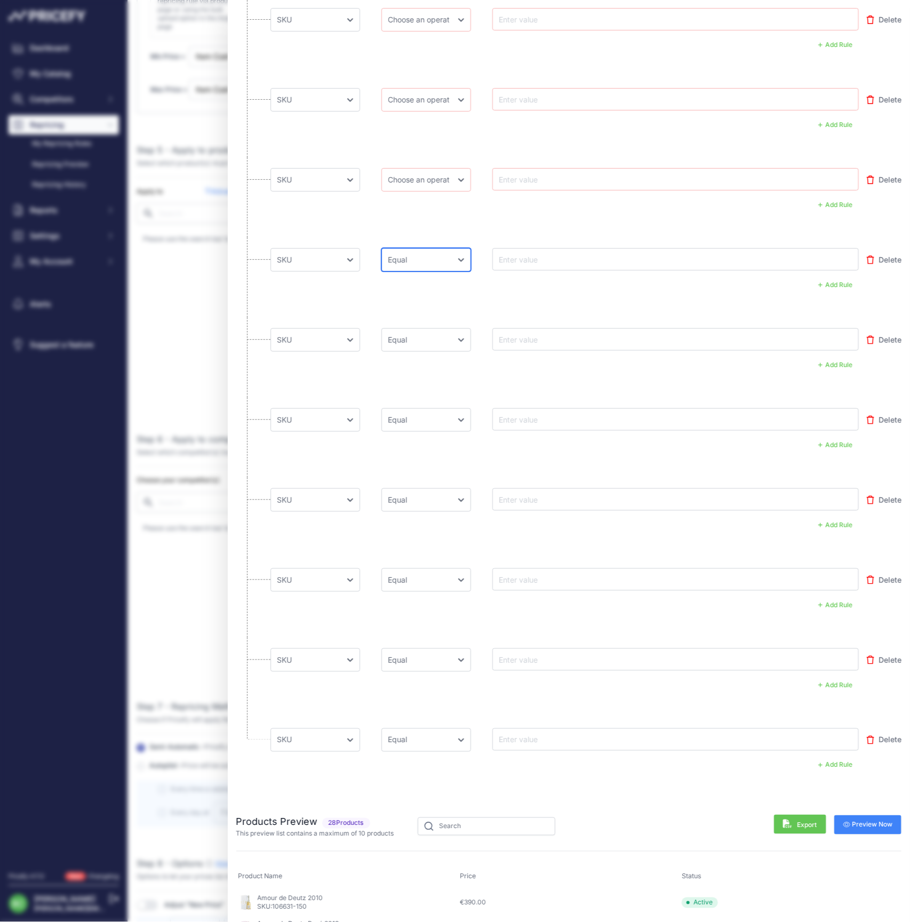
scroll to position [2660, 0]
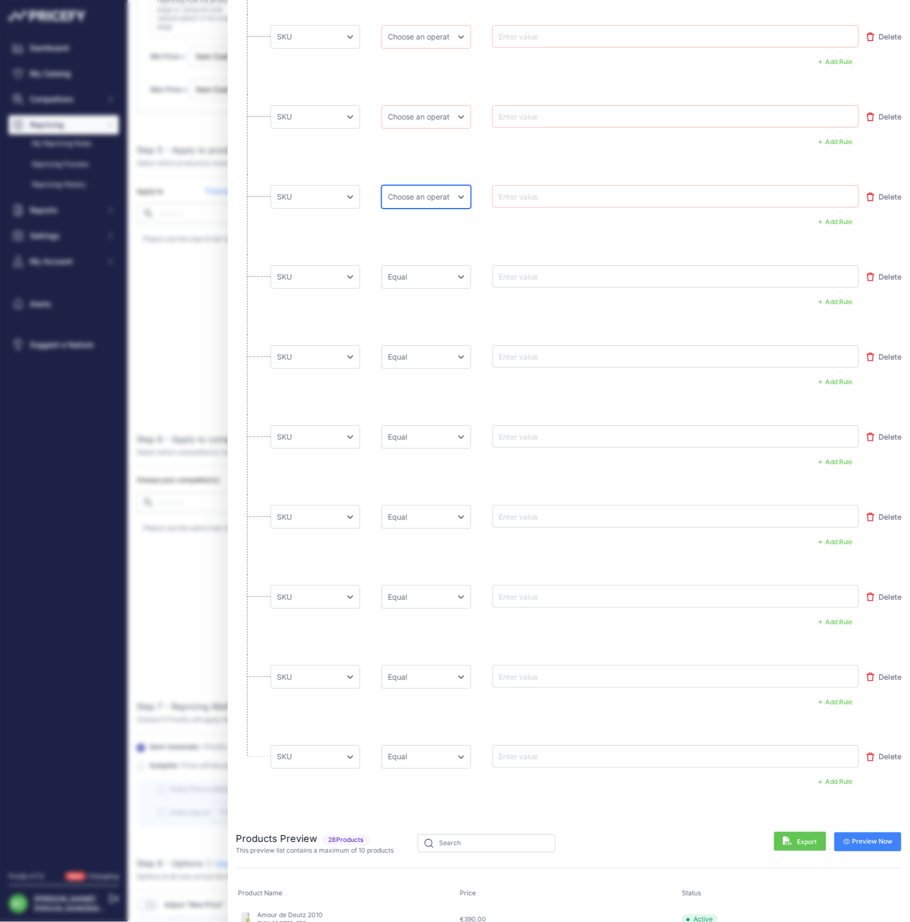
select select "equal"
click at [376, 152] on li "Choose an field Name Price Cost MAP Brand Min Price Max Price SKU GTIN/EAN/ASIN…" at bounding box center [569, 134] width 666 height 80
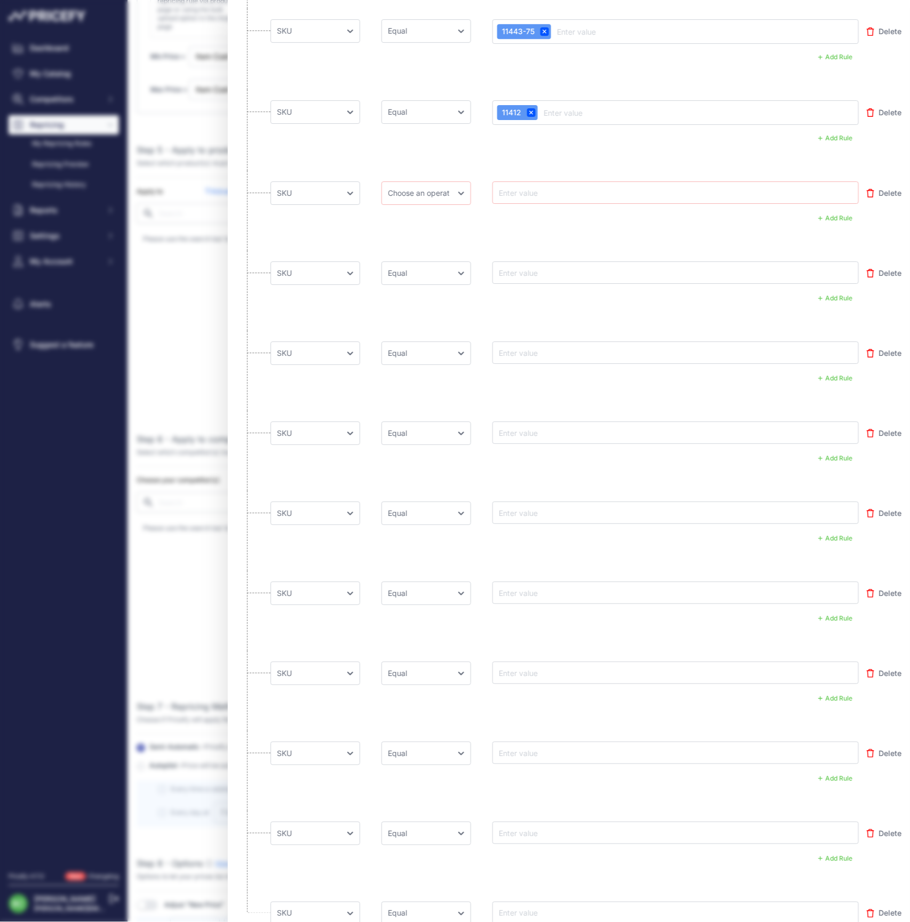
scroll to position [2496, 0]
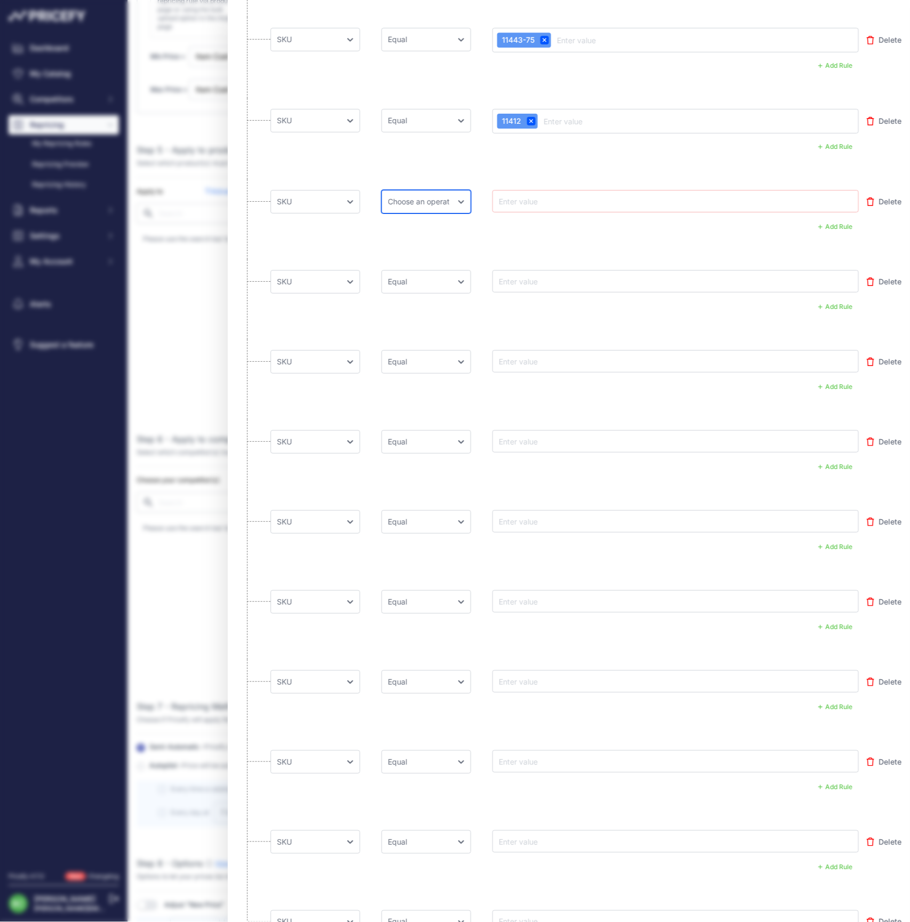
select select "equal"
click at [535, 198] on input "text" at bounding box center [539, 201] width 85 height 13
paste input "11677-75"
type input "11677-75"
click at [532, 283] on input "text" at bounding box center [539, 281] width 85 height 13
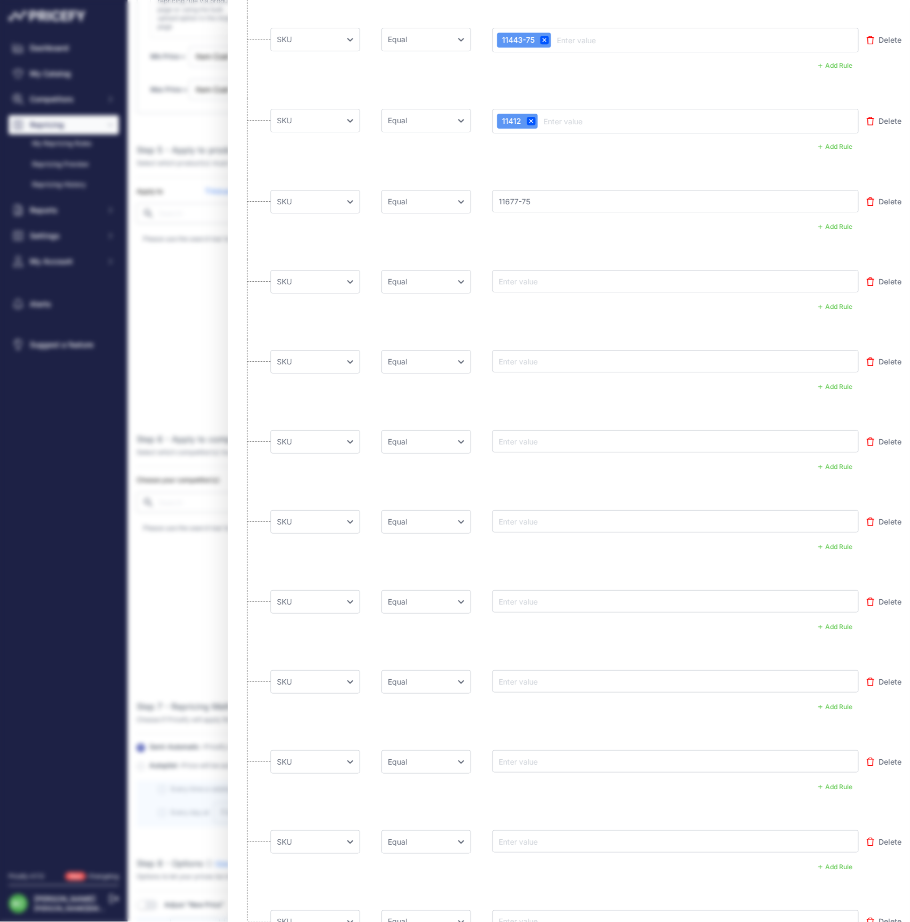
click at [527, 282] on input "text" at bounding box center [539, 281] width 85 height 13
paste input "11676-75"
type input "11676-75"
drag, startPoint x: 530, startPoint y: 355, endPoint x: 515, endPoint y: 361, distance: 15.9
click at [531, 356] on input "text" at bounding box center [539, 361] width 85 height 13
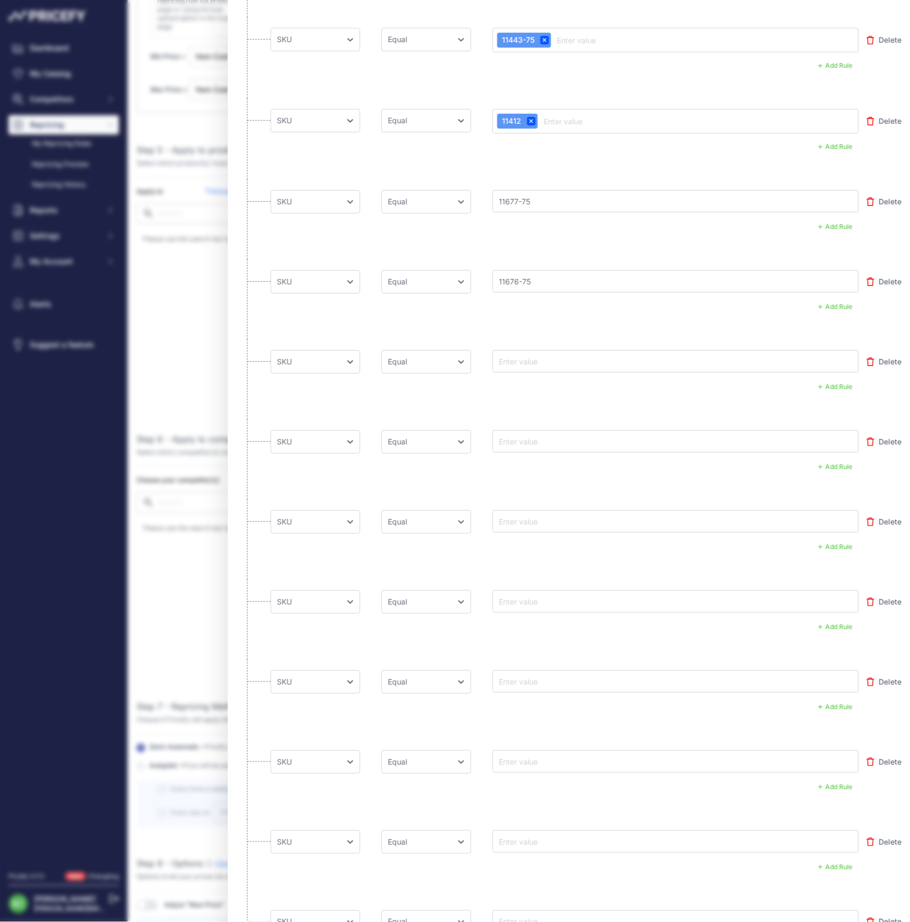
click at [541, 359] on input "text" at bounding box center [539, 361] width 85 height 13
paste input "11668-150"
type input "11668-150"
click at [541, 440] on input "text" at bounding box center [539, 441] width 85 height 13
paste input "11673-75"
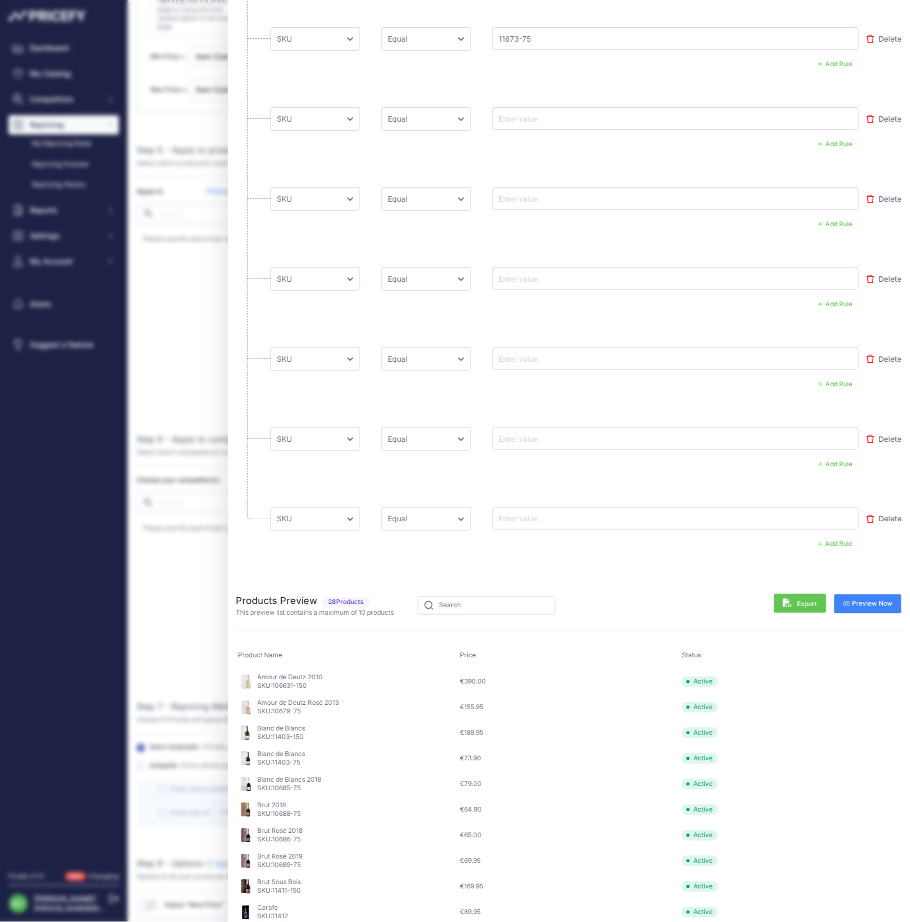
scroll to position [2897, 0]
type input "11673-75"
click at [522, 117] on input "text" at bounding box center [539, 119] width 85 height 13
paste input "11678-75"
type input "11678-75"
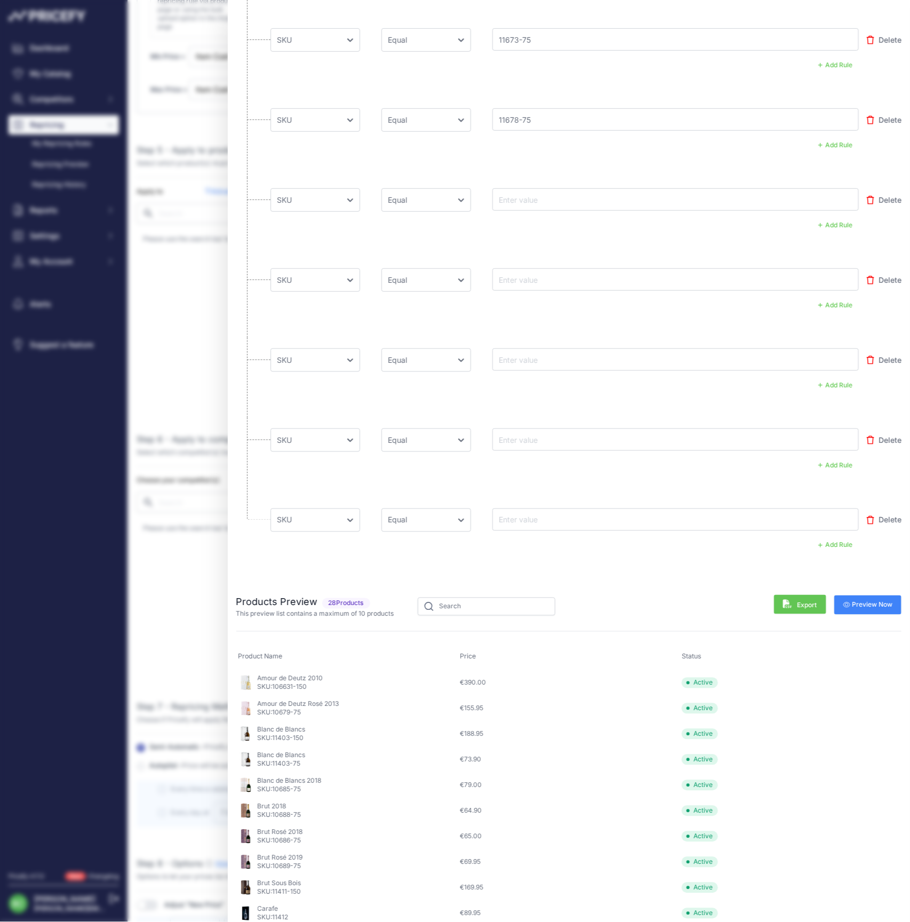
click at [534, 195] on input "text" at bounding box center [539, 199] width 85 height 13
paste input "11664-75"
type input "11664-75"
click at [568, 278] on input "text" at bounding box center [539, 279] width 85 height 13
paste input "116651-75"
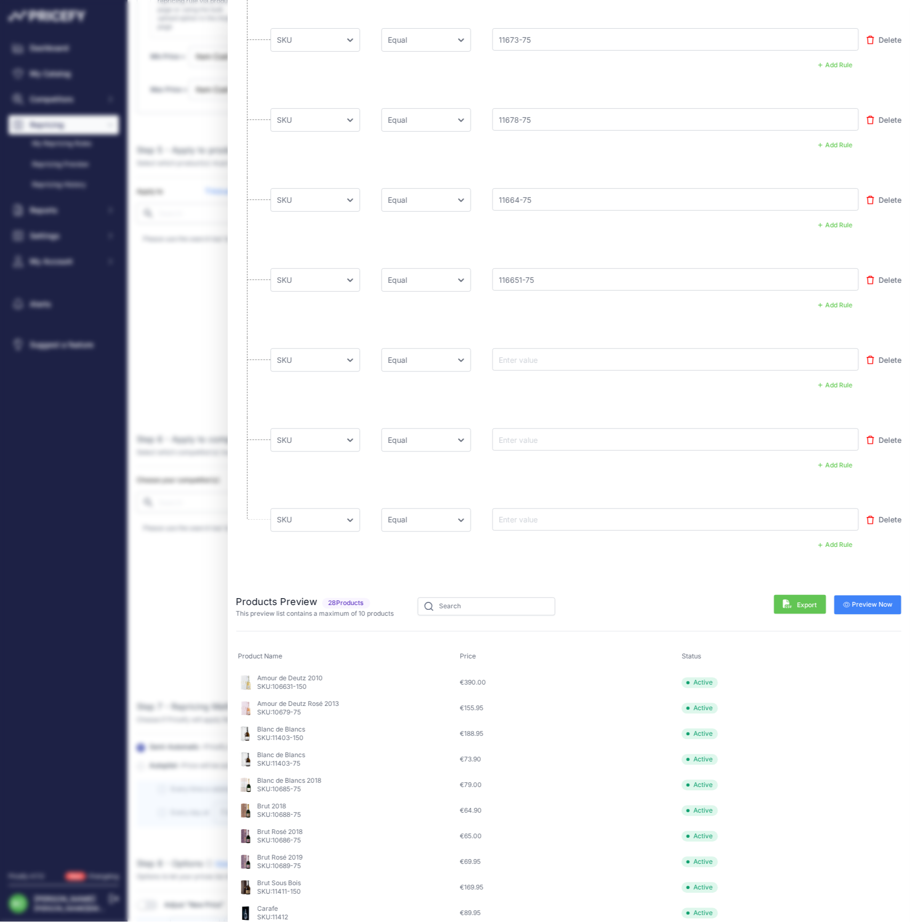
type input "116651-75"
click at [538, 360] on input "text" at bounding box center [539, 359] width 85 height 13
click at [524, 355] on input "text" at bounding box center [539, 359] width 85 height 13
paste input "11679-75"
type input "11679-75"
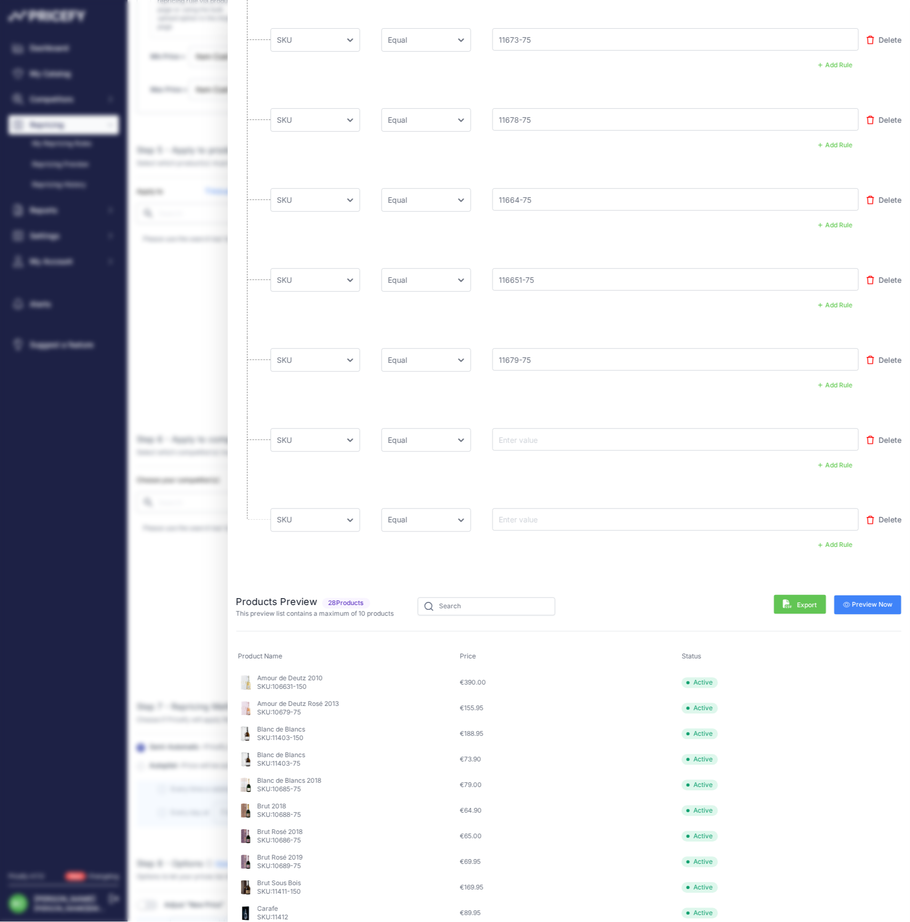
click at [545, 434] on input "text" at bounding box center [539, 439] width 85 height 13
paste input "11646-150"
type input "11646-150"
click at [541, 515] on input "text" at bounding box center [539, 519] width 85 height 13
paste input "11662-75"
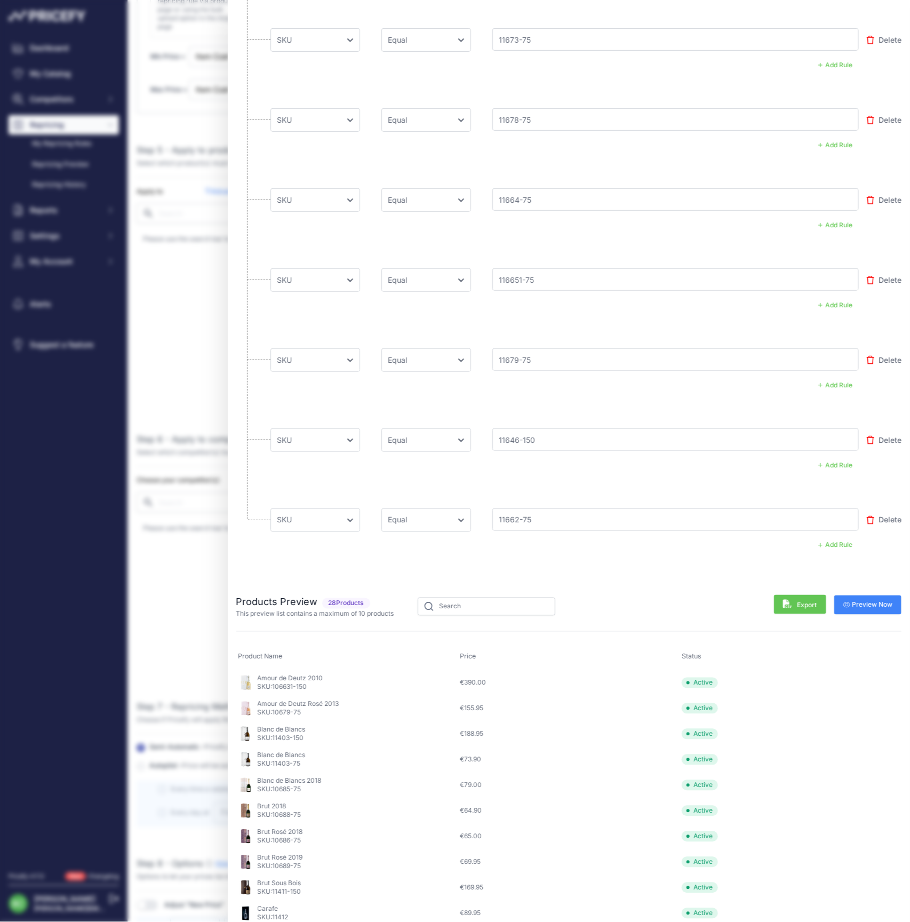
type input "11662-75"
click at [877, 601] on span "Preview Now" at bounding box center [869, 605] width 50 height 9
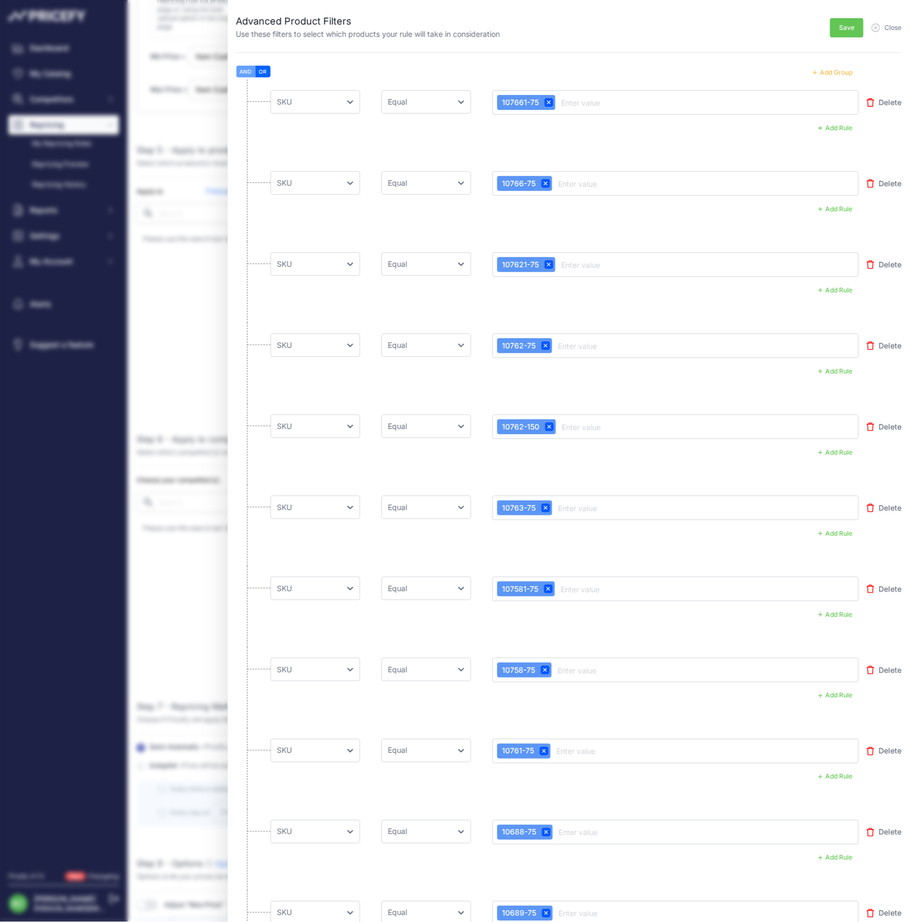
scroll to position [0, 0]
click at [852, 24] on span "Save" at bounding box center [846, 27] width 15 height 9
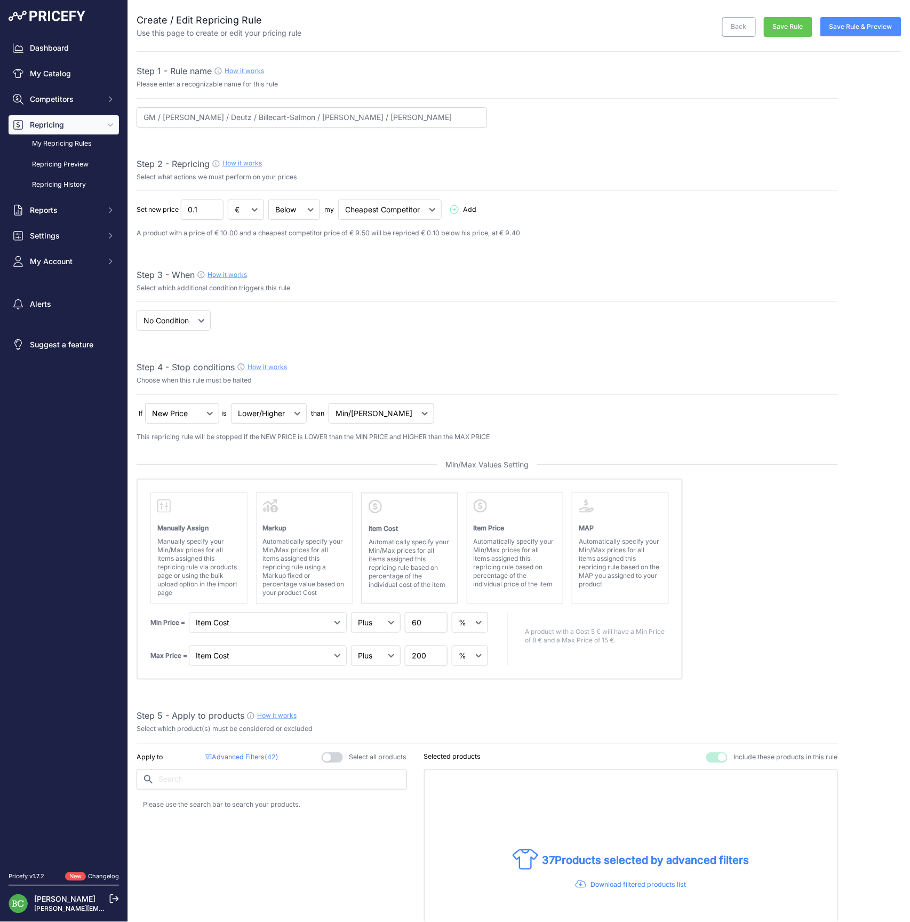
click at [852, 29] on button "Save Rule & Preview" at bounding box center [861, 26] width 81 height 19
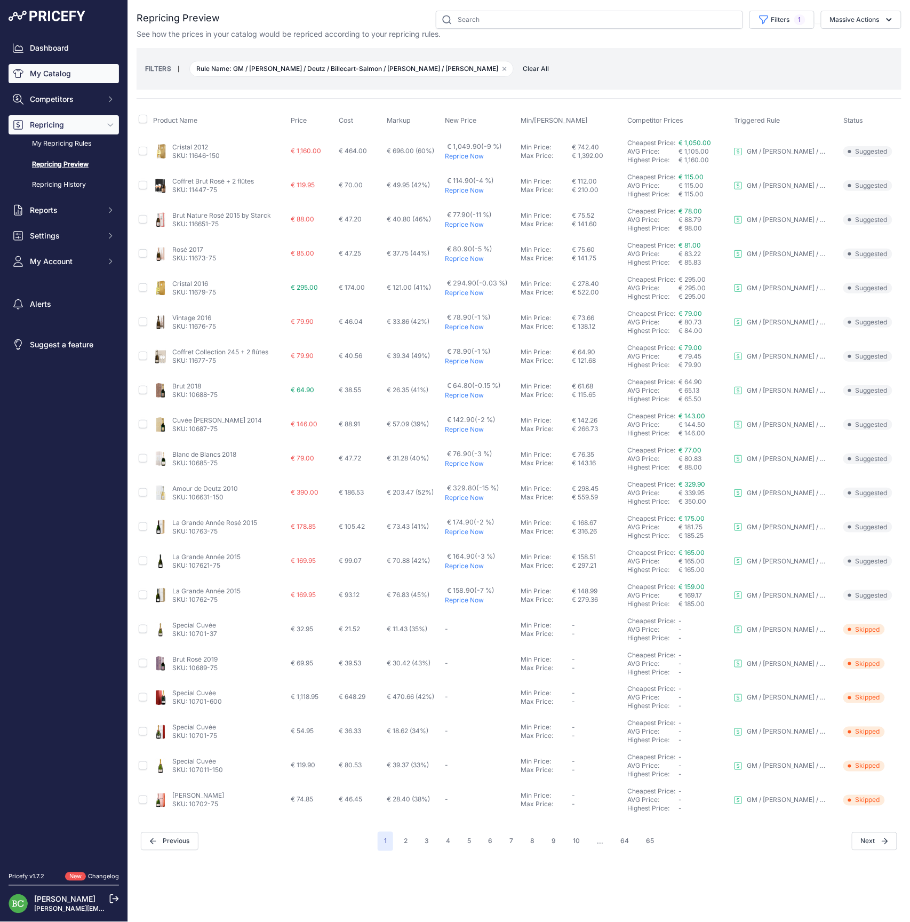
click at [60, 80] on link "My Catalog" at bounding box center [64, 73] width 110 height 19
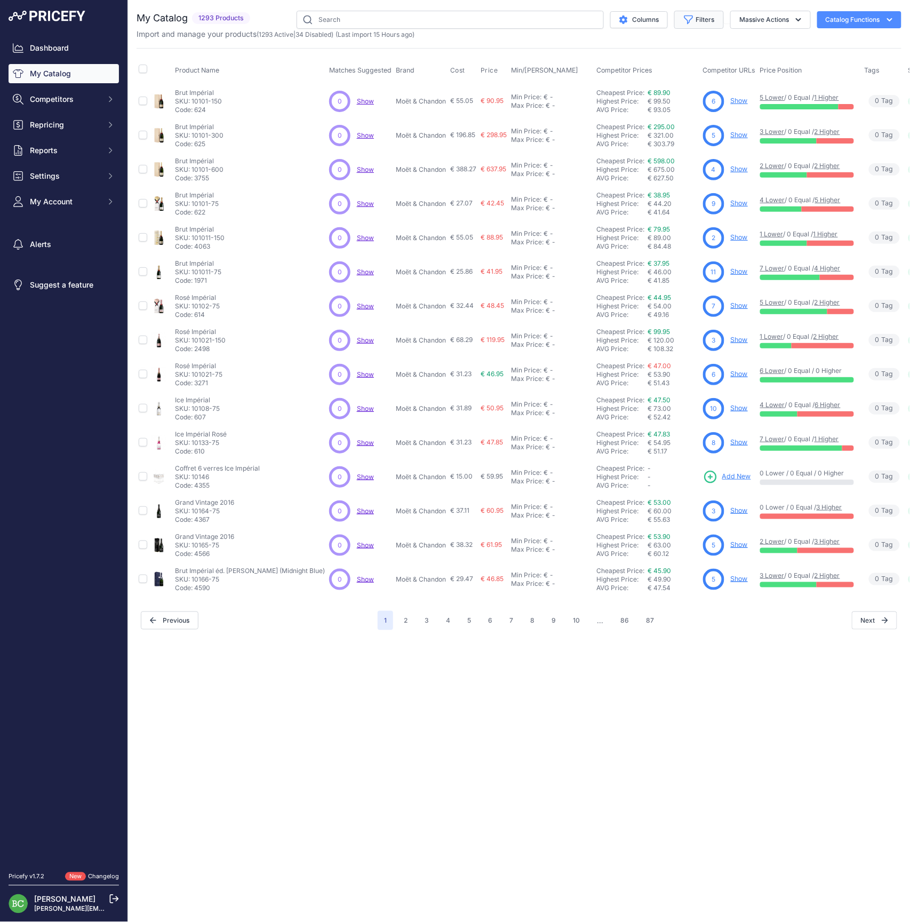
click at [698, 20] on button "Filters" at bounding box center [699, 20] width 50 height 18
select select "[PERSON_NAME]"
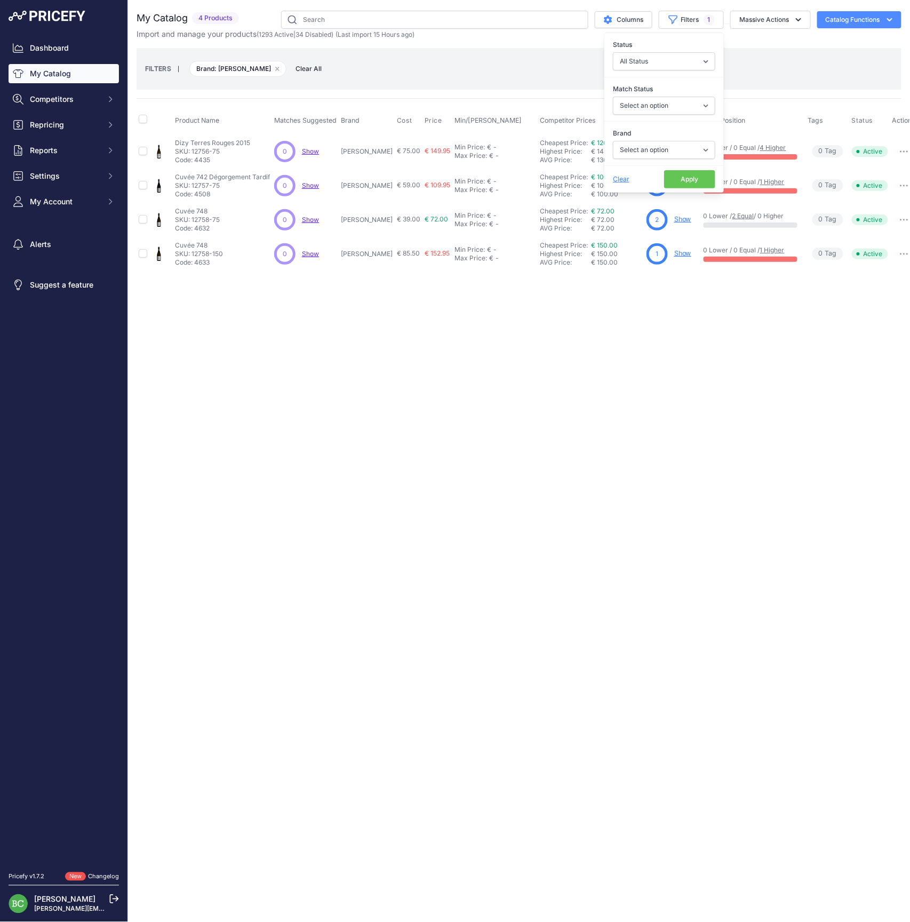
click at [339, 673] on div "Close You are not connected to the internet." at bounding box center [519, 461] width 782 height 922
click at [674, 220] on link "Show" at bounding box center [682, 219] width 17 height 8
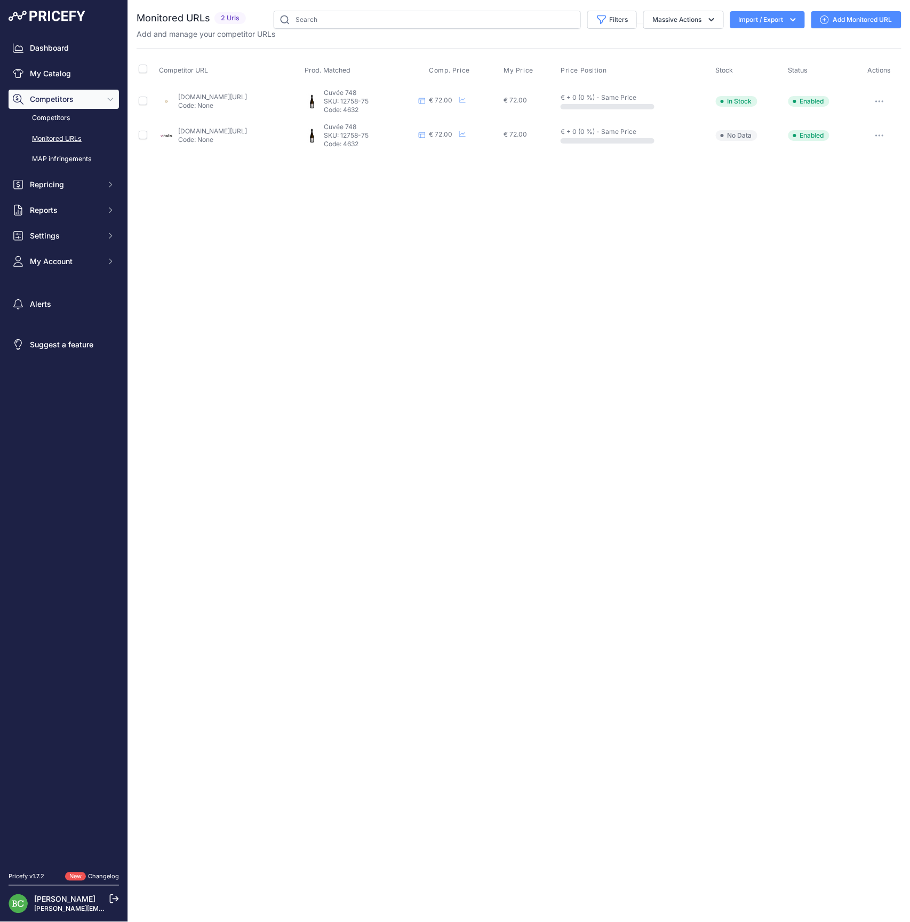
click at [311, 291] on div "Close You are not connected to the internet." at bounding box center [519, 461] width 782 height 922
click at [53, 190] on span "Repricing" at bounding box center [65, 184] width 70 height 11
click at [67, 213] on link "My Repricing Rules" at bounding box center [64, 203] width 110 height 19
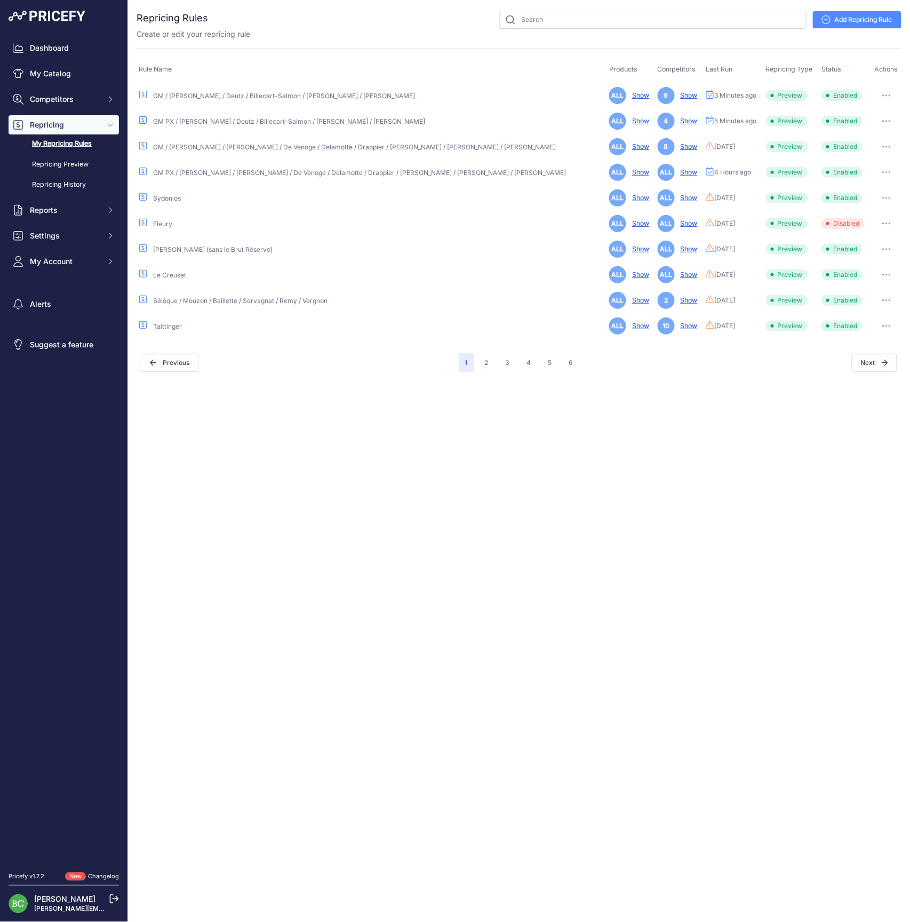
click at [884, 120] on icon "button" at bounding box center [887, 121] width 9 height 2
drag, startPoint x: 876, startPoint y: 86, endPoint x: 883, endPoint y: 92, distance: 8.7
click at [876, 86] on td "Edit Run Preview Reprice Now Disable [GEOGRAPHIC_DATA] ​" at bounding box center [886, 95] width 30 height 26
click at [886, 95] on icon "button" at bounding box center [886, 95] width 1 height 1
click at [862, 117] on link "Edit" at bounding box center [865, 117] width 68 height 17
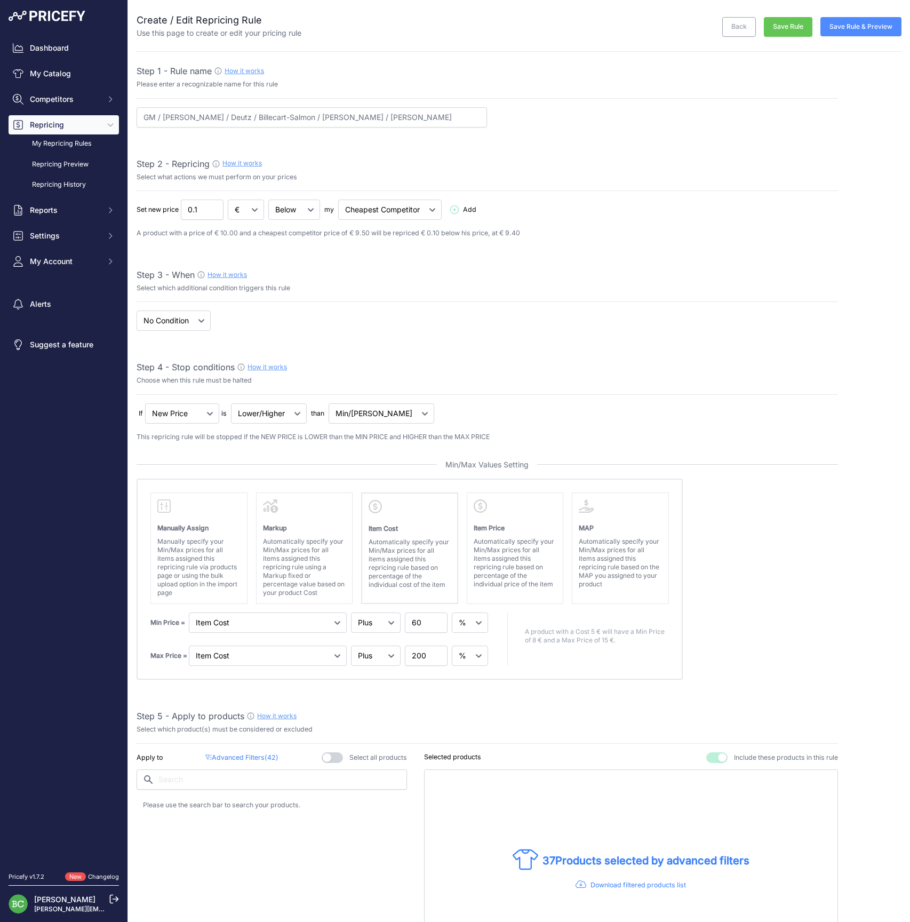
select select "percentage"
select select "7"
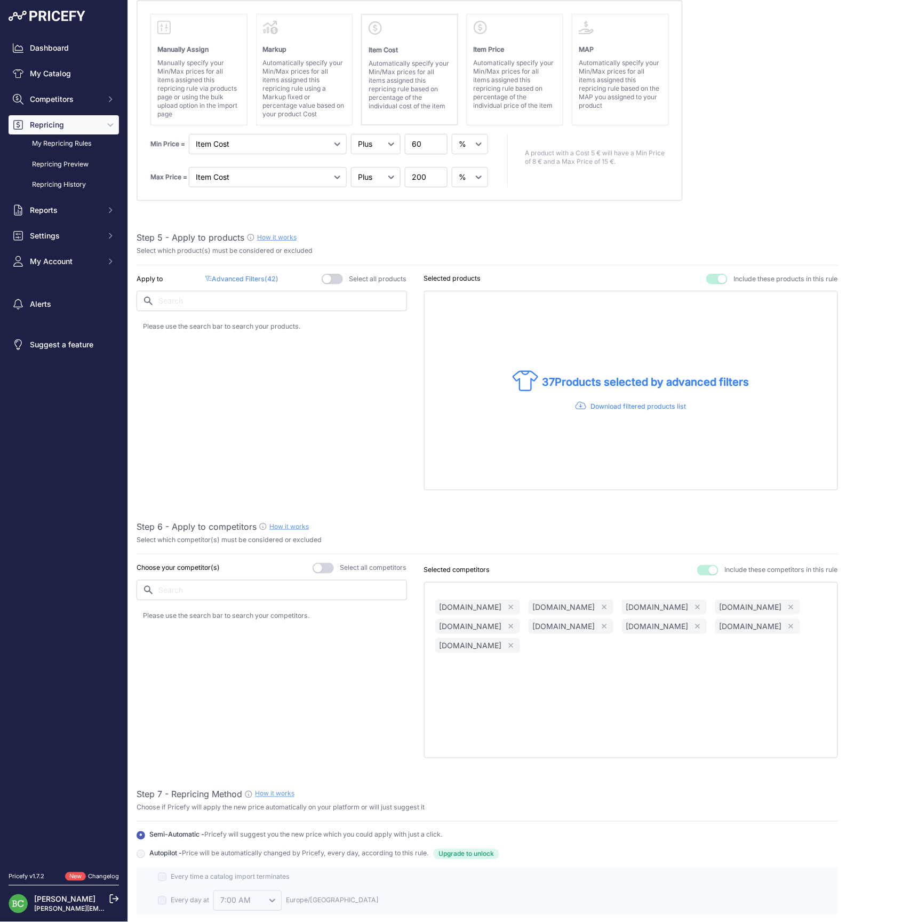
scroll to position [483, 0]
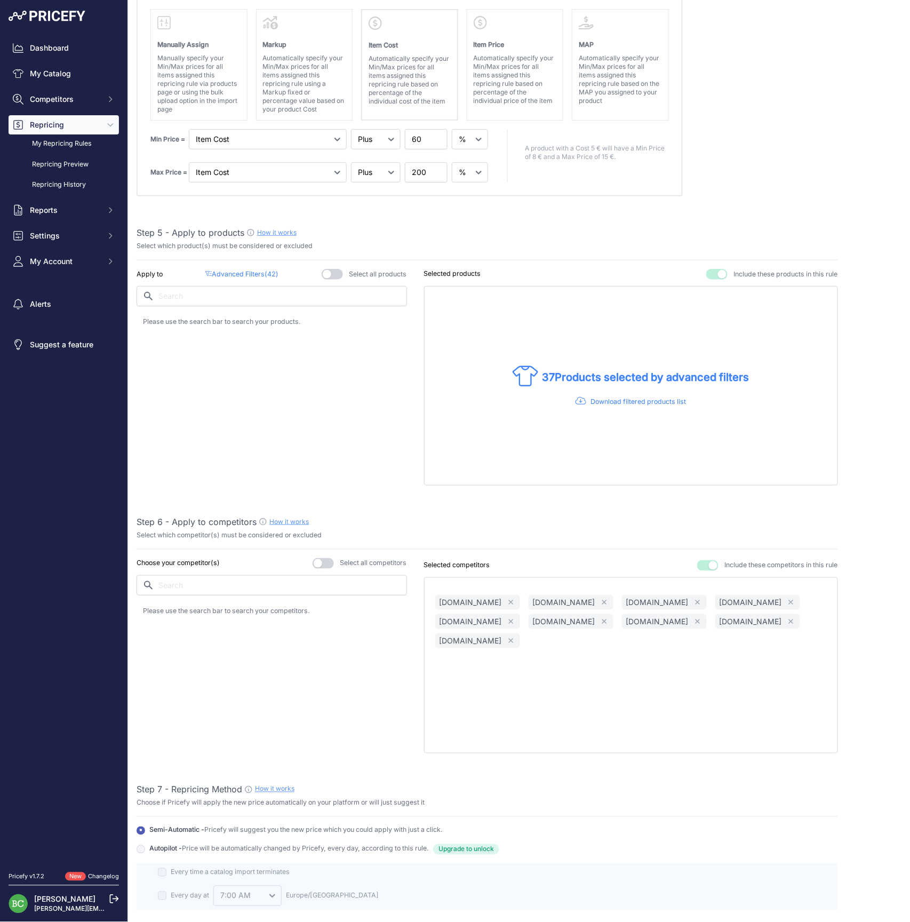
click at [242, 273] on p "Advanced Filters ( 42 )" at bounding box center [241, 274] width 73 height 10
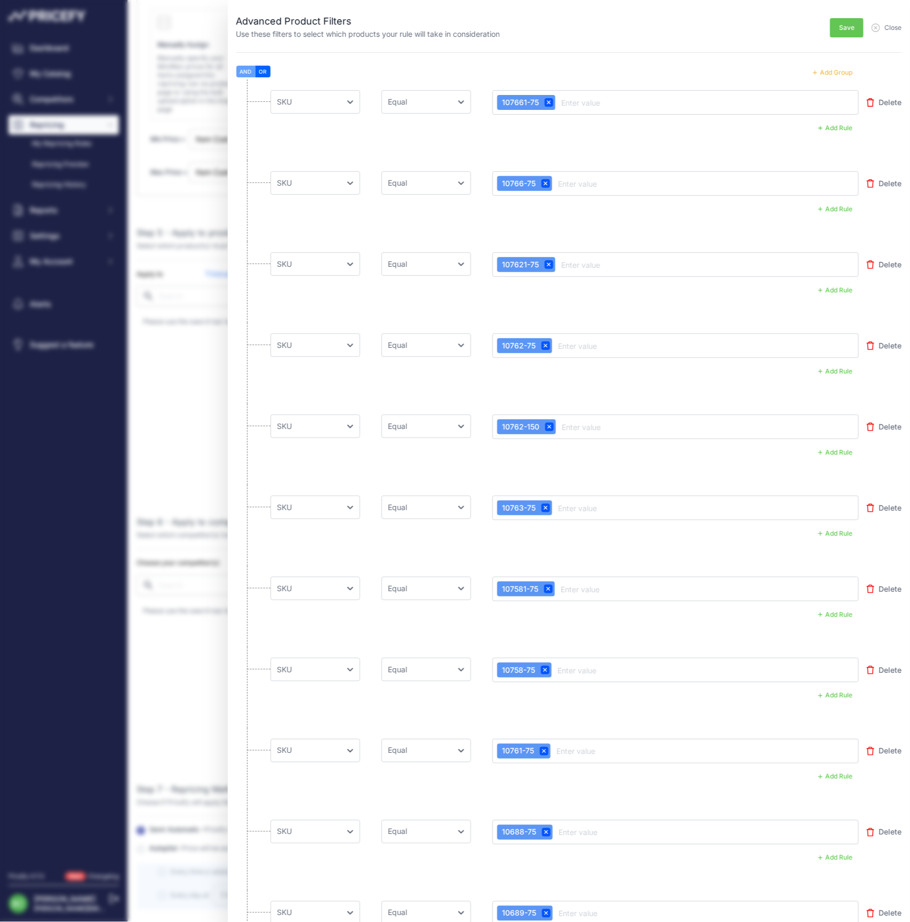
scroll to position [0, 0]
click at [839, 74] on button "Add Group" at bounding box center [833, 73] width 52 height 14
click at [839, 73] on button "Add Group" at bounding box center [833, 73] width 52 height 14
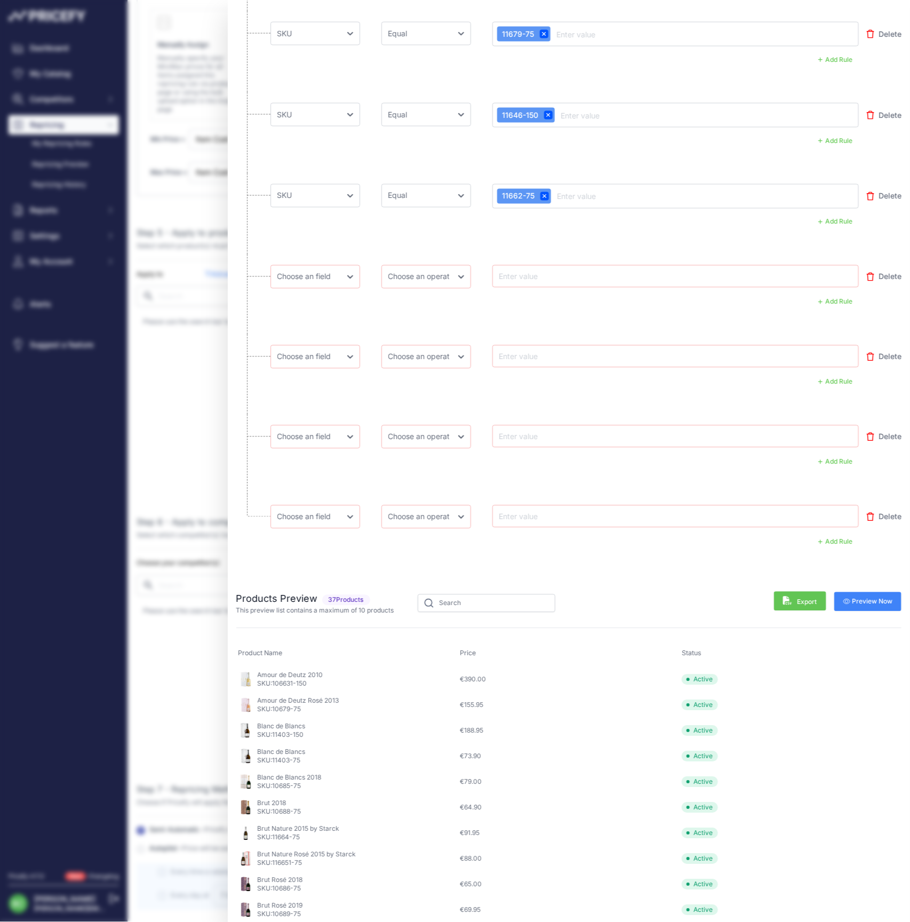
scroll to position [3230, 0]
select select "mp.sku"
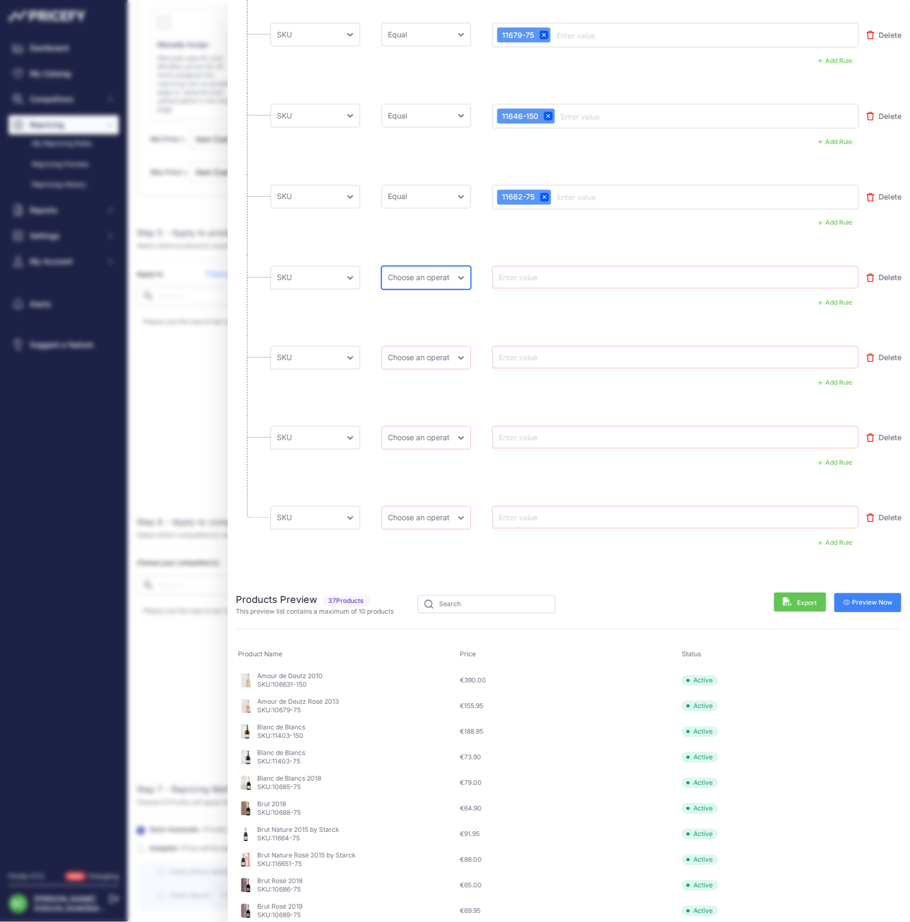
select select "equal"
click at [523, 266] on div at bounding box center [675, 277] width 367 height 22
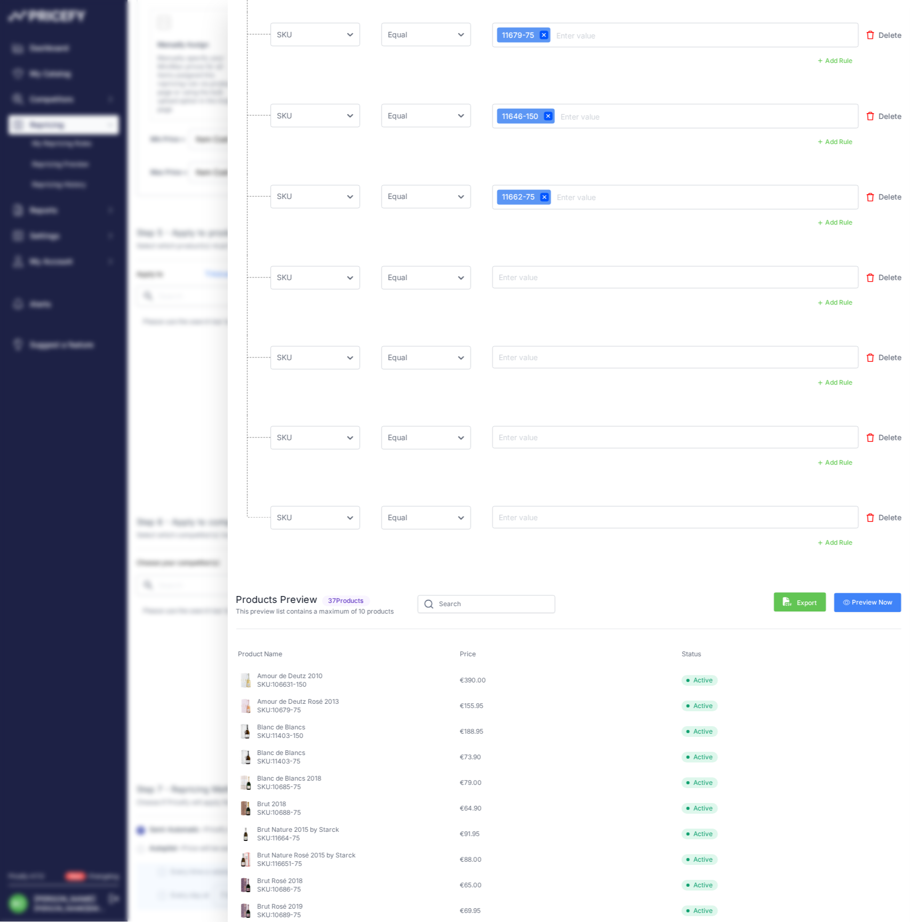
click at [531, 275] on input "text" at bounding box center [539, 277] width 85 height 13
click at [536, 276] on input "text" at bounding box center [539, 277] width 85 height 13
paste input "12758-75"
type input "12758-75"
drag, startPoint x: 529, startPoint y: 352, endPoint x: 513, endPoint y: 356, distance: 17.1
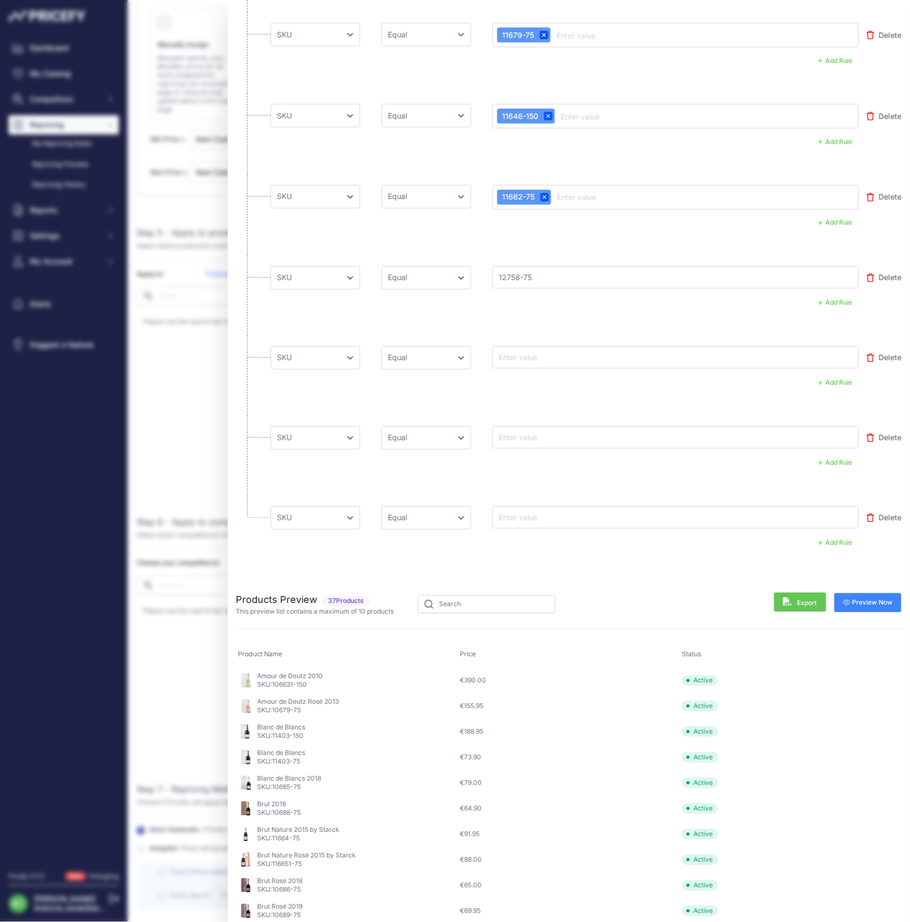
click at [529, 352] on input "text" at bounding box center [539, 357] width 85 height 13
click at [536, 357] on input "text" at bounding box center [539, 357] width 85 height 13
paste input "12758-150"
type input "12758-150"
click at [552, 436] on input "text" at bounding box center [539, 437] width 85 height 13
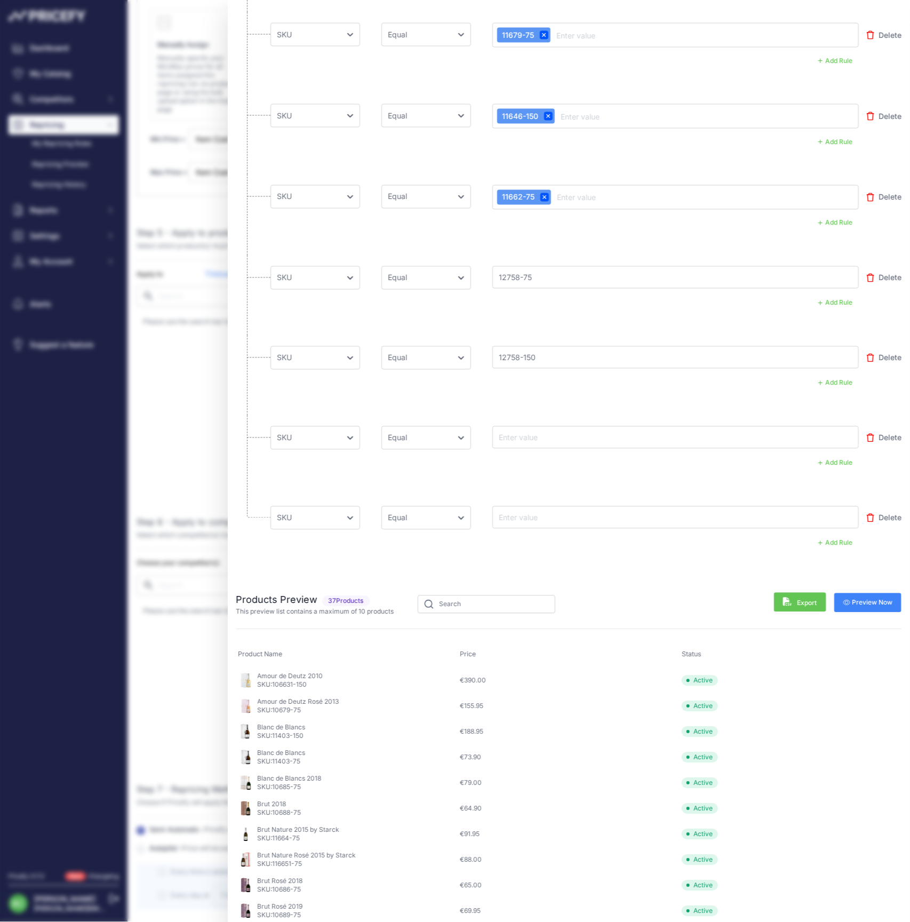
paste input "12757-75"
type input "12757-75"
click at [568, 515] on input "text" at bounding box center [539, 517] width 85 height 13
paste input "12756-75"
type input "12756-75"
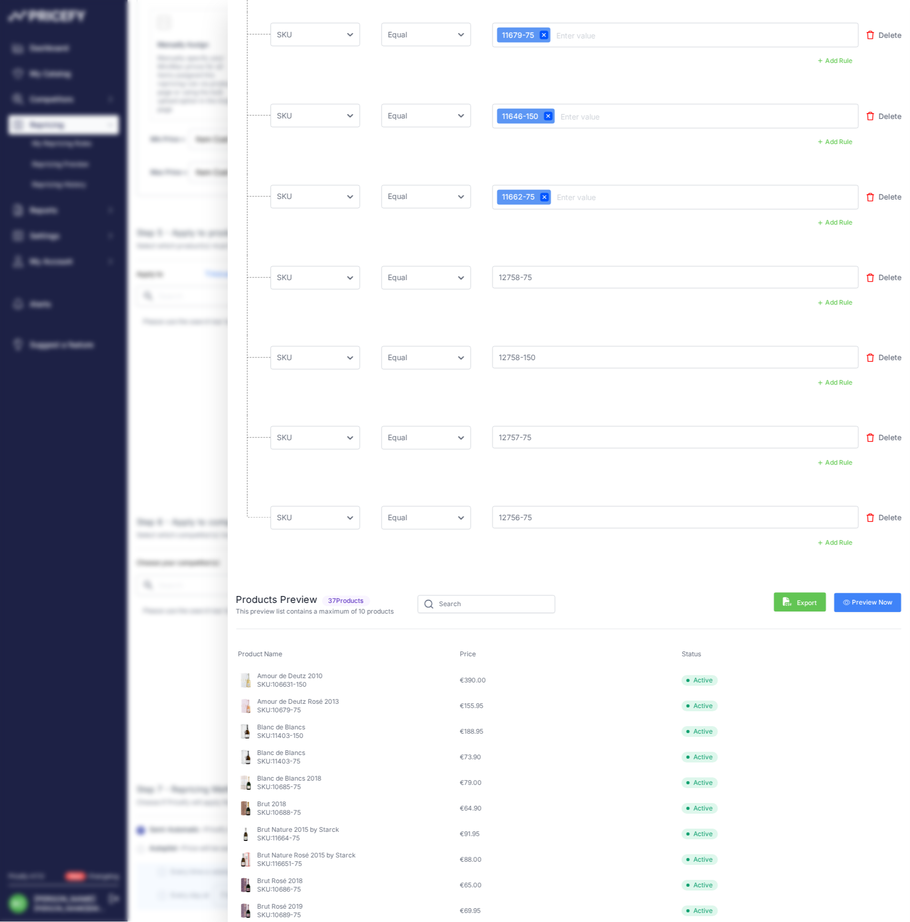
click at [883, 600] on span "Preview Now" at bounding box center [869, 603] width 50 height 9
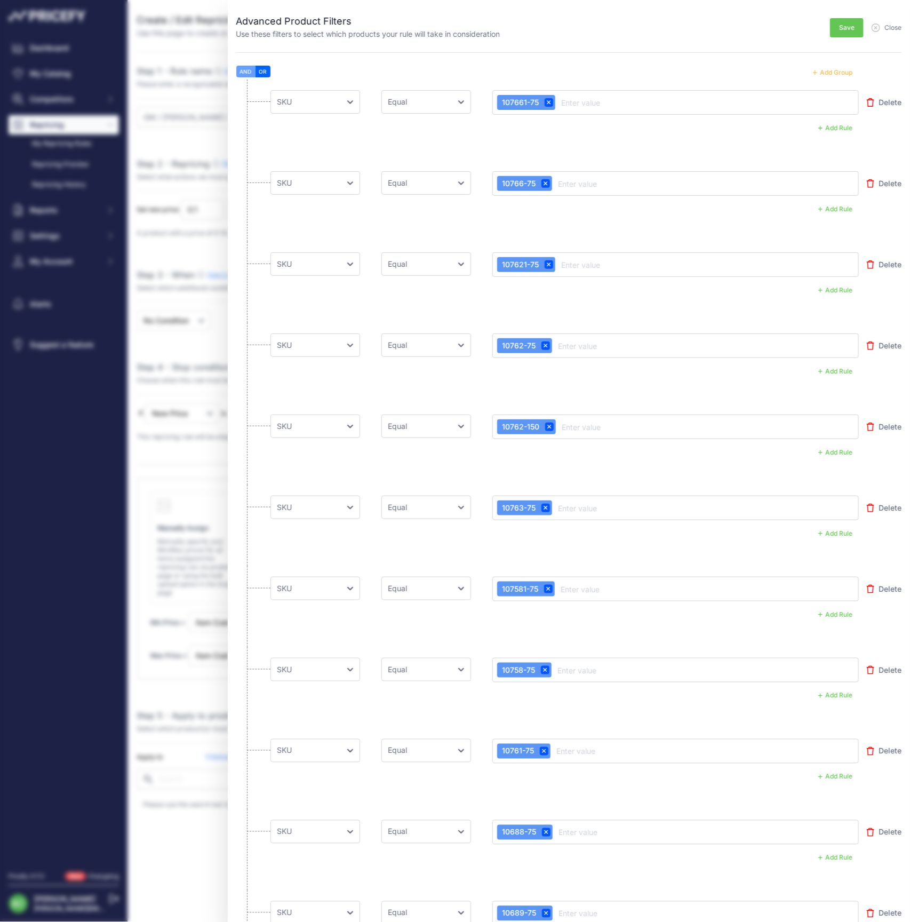
scroll to position [0, 0]
click at [846, 26] on span "Save" at bounding box center [846, 27] width 15 height 9
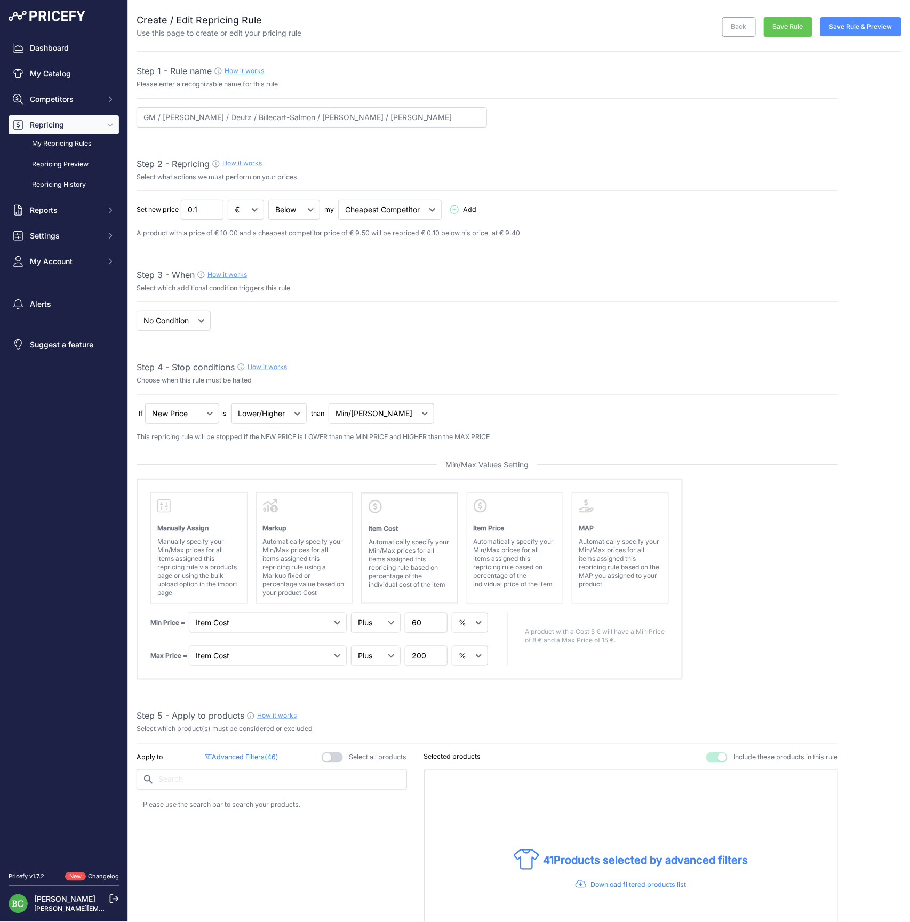
click at [862, 28] on button "Save Rule & Preview" at bounding box center [861, 26] width 81 height 19
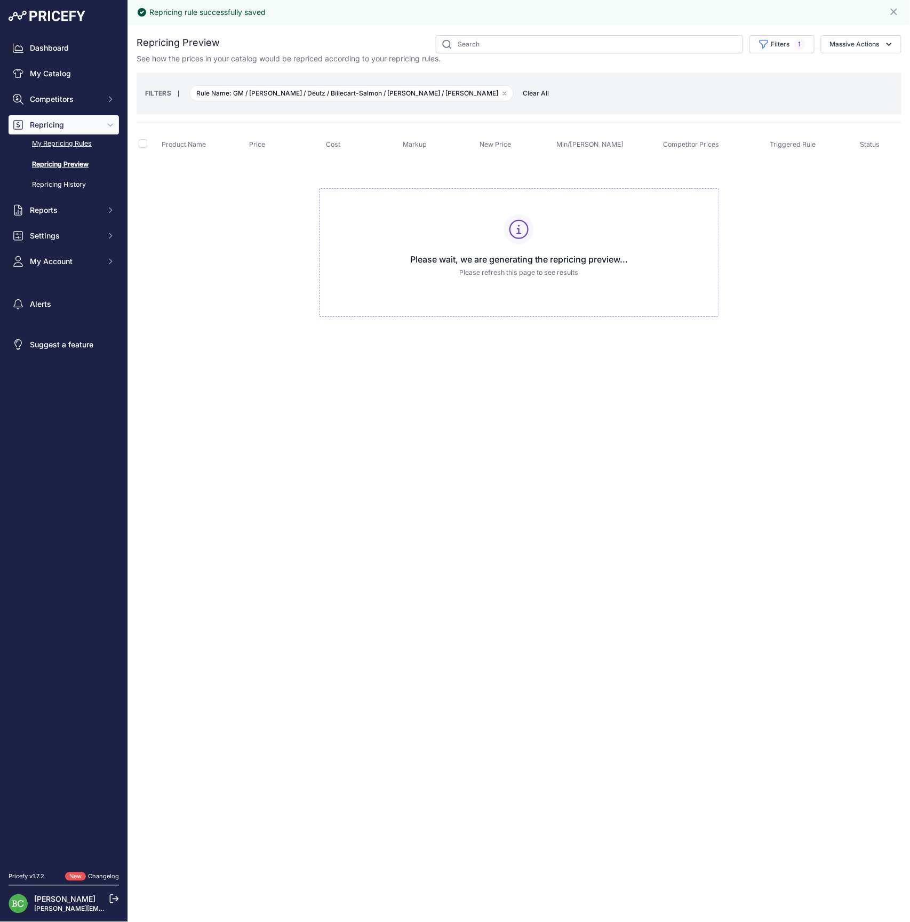
click at [54, 153] on link "My Repricing Rules" at bounding box center [64, 143] width 110 height 19
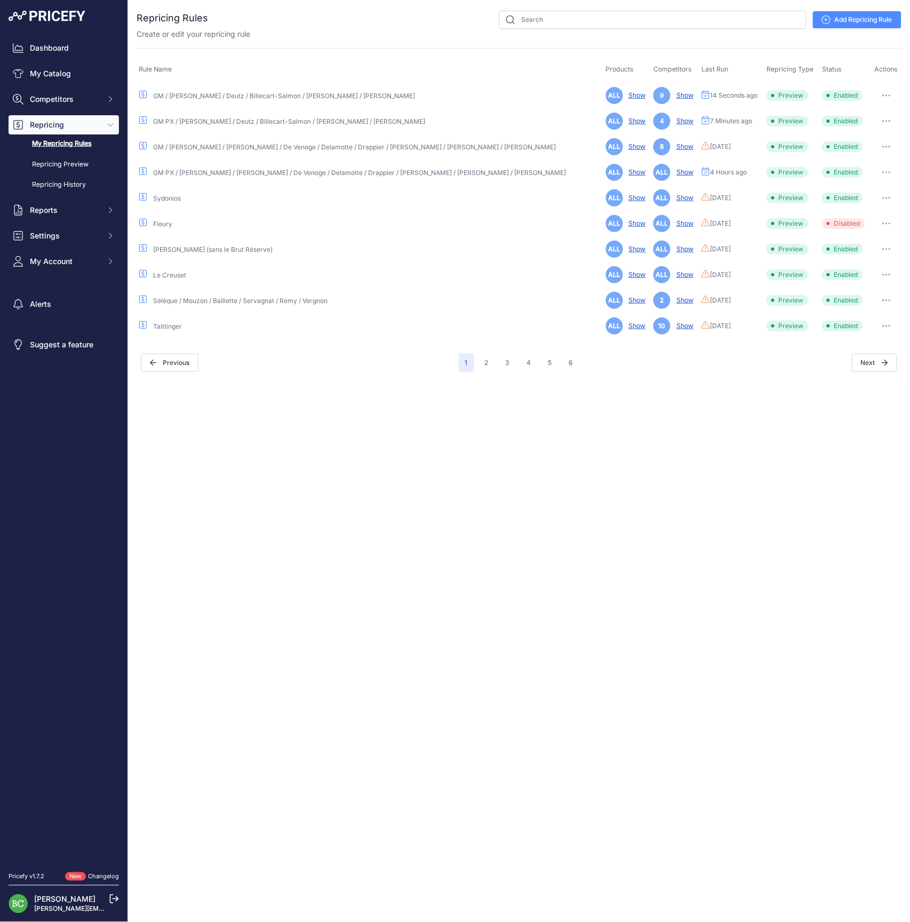
click at [885, 120] on icon "button" at bounding box center [887, 121] width 9 height 2
click at [863, 141] on link "Edit" at bounding box center [865, 143] width 68 height 17
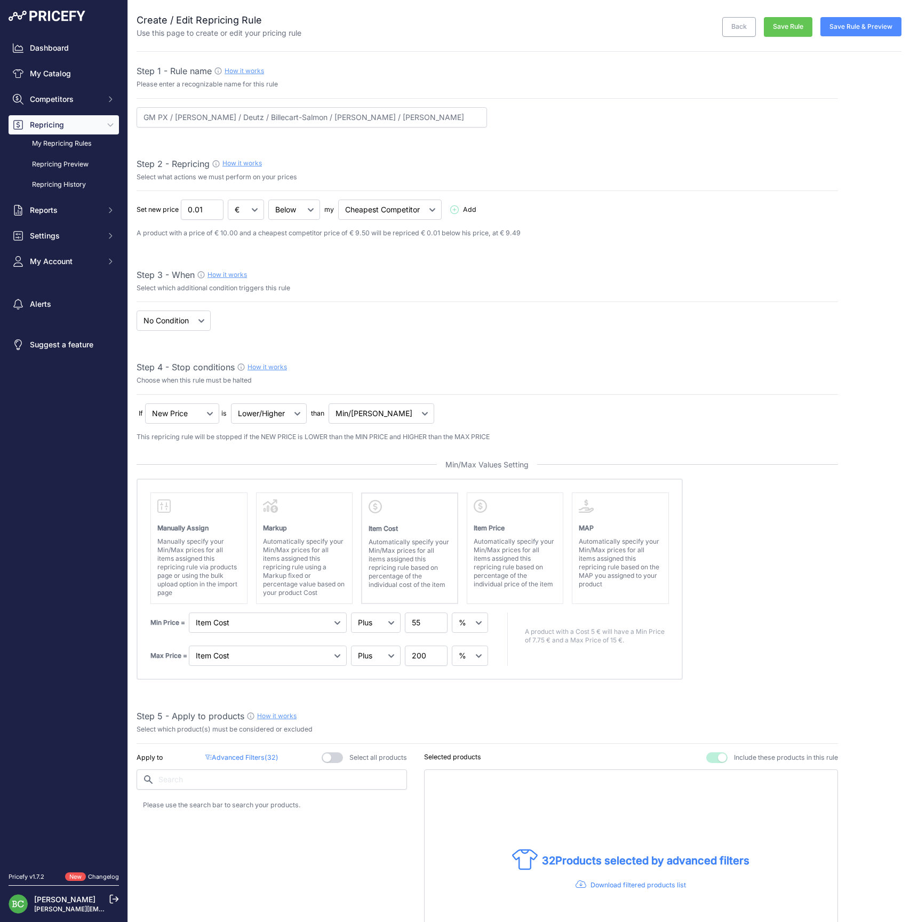
select select "percentage"
select select "7"
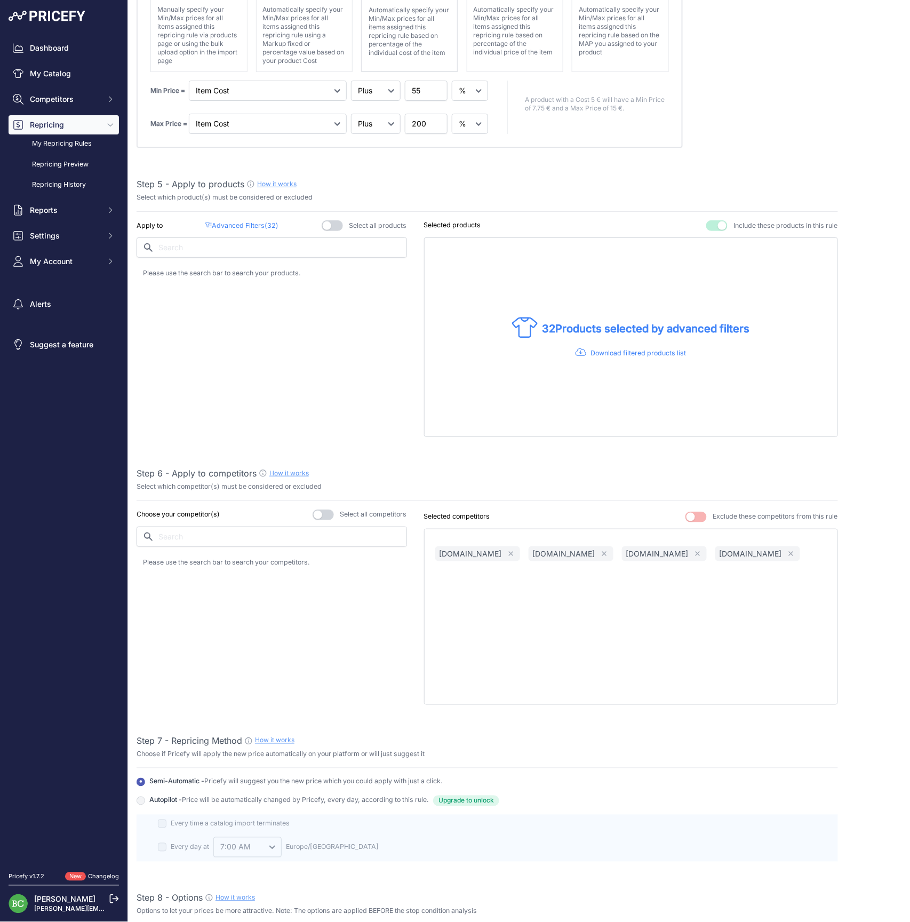
scroll to position [534, 0]
click at [250, 220] on p "Advanced Filters ( 32 )" at bounding box center [241, 224] width 73 height 10
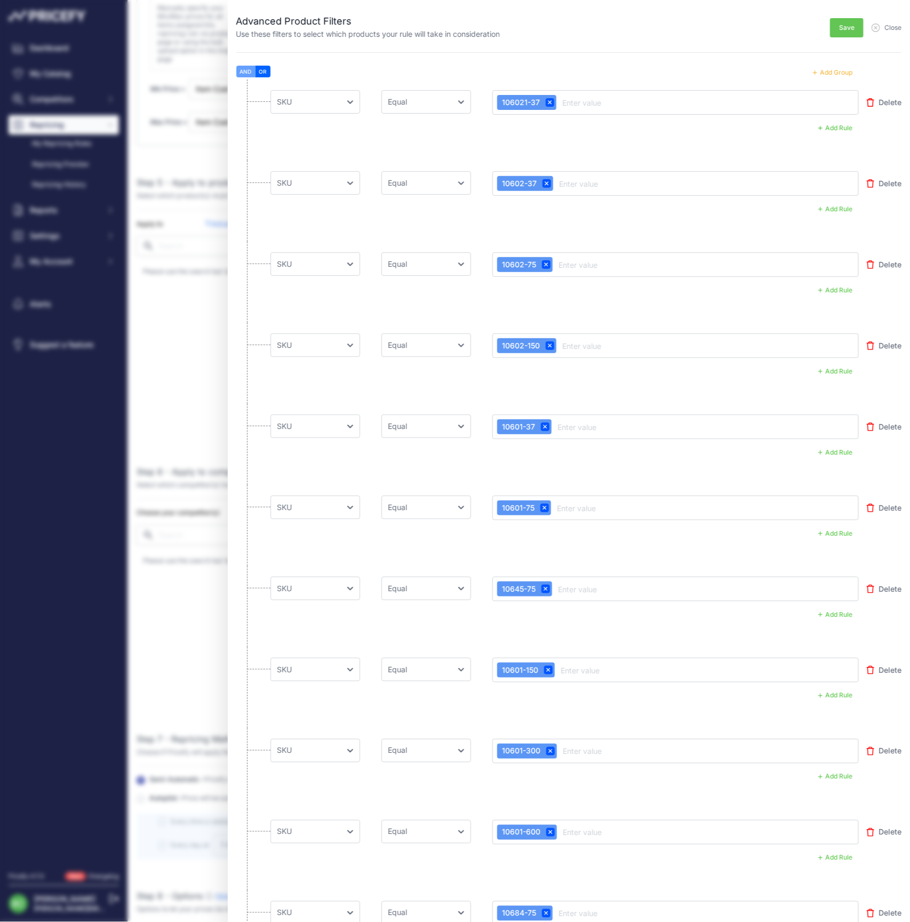
click at [833, 71] on button "Add Group" at bounding box center [833, 73] width 52 height 14
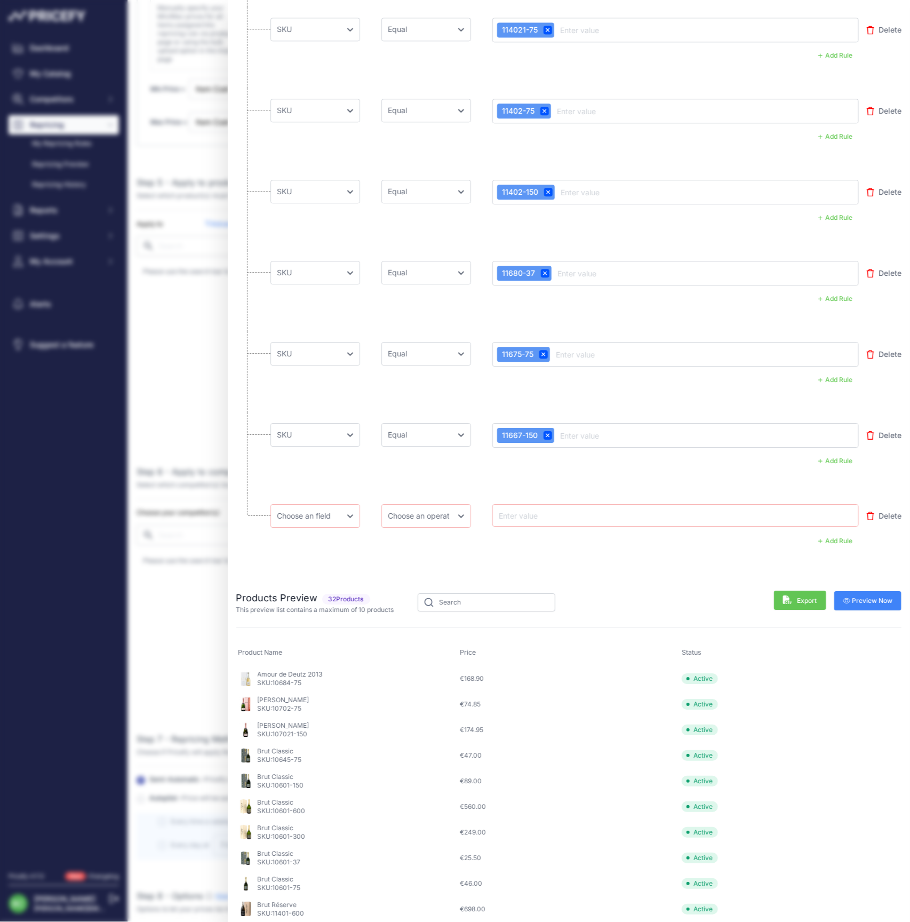
scroll to position [2180, 0]
select select "mp.sku"
select select "equal"
click at [546, 512] on input "text" at bounding box center [539, 516] width 85 height 13
paste input "10692-75"
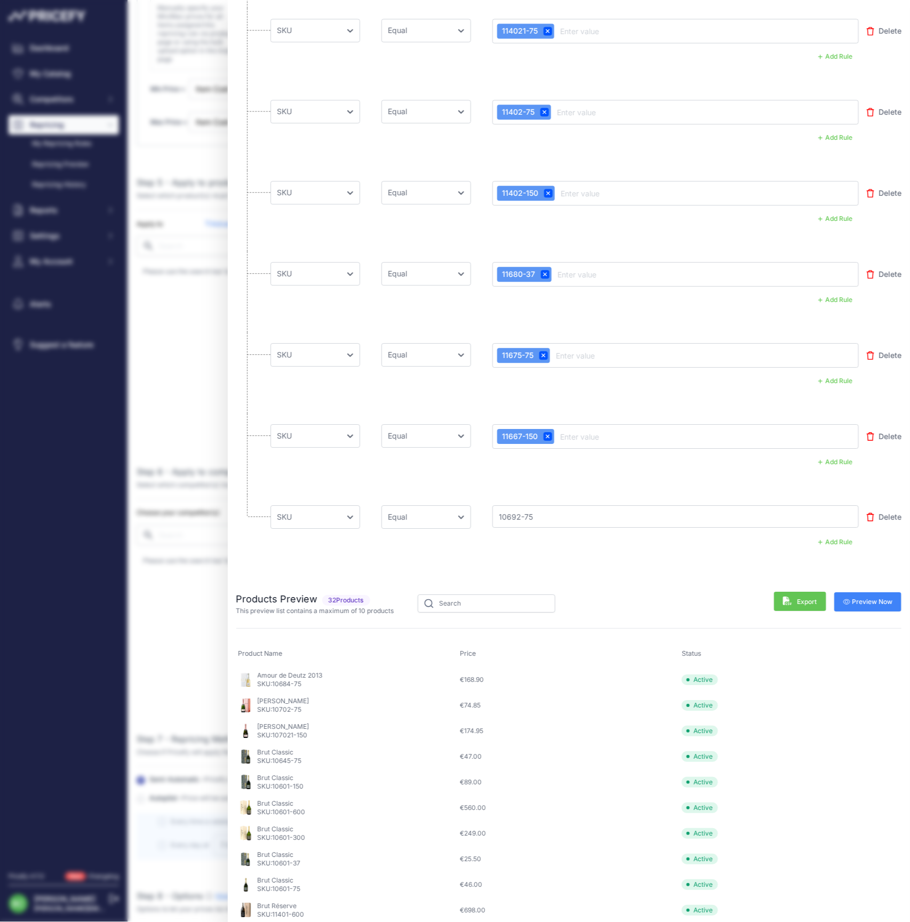
type input "10692-75"
click at [870, 600] on span "Preview Now" at bounding box center [869, 602] width 50 height 9
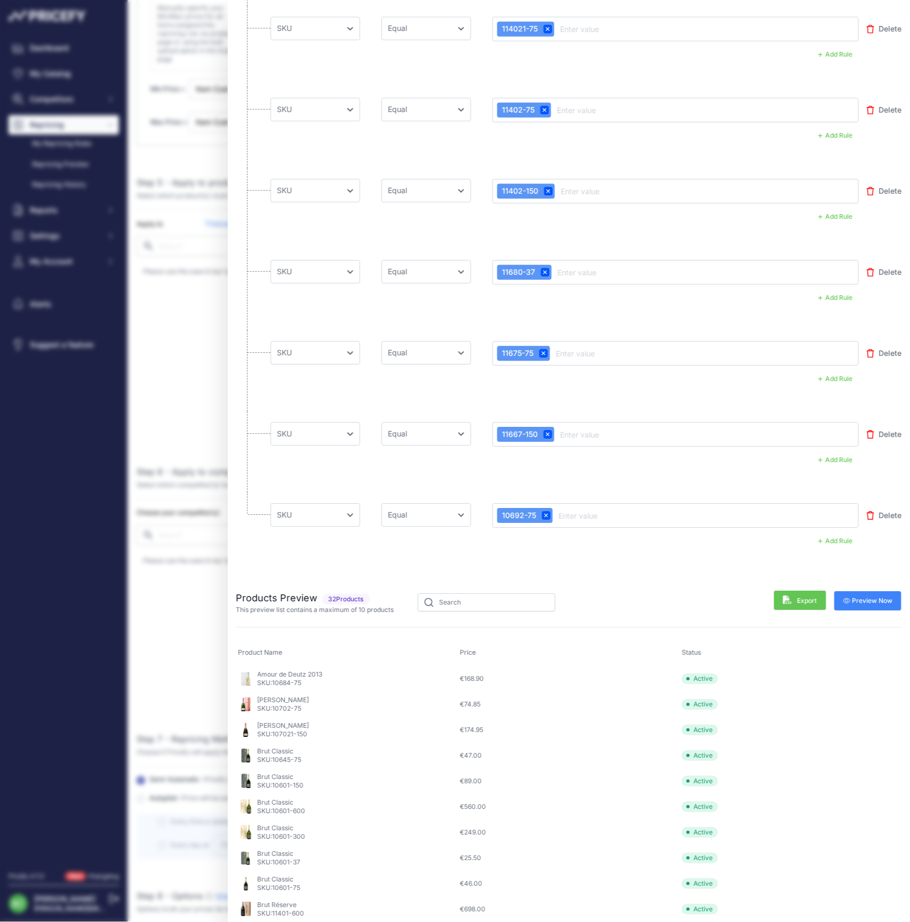
scroll to position [2182, 0]
click at [860, 602] on span "Preview Now" at bounding box center [869, 601] width 50 height 9
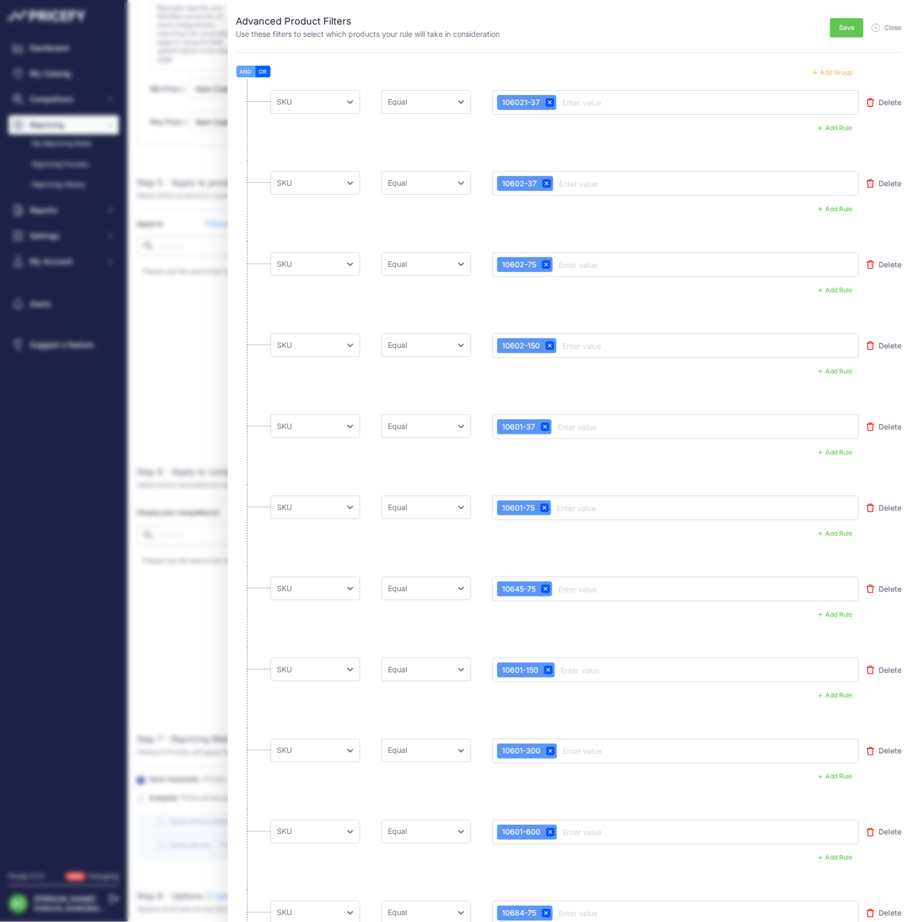
scroll to position [0, 0]
click at [848, 30] on span "Save" at bounding box center [846, 27] width 15 height 9
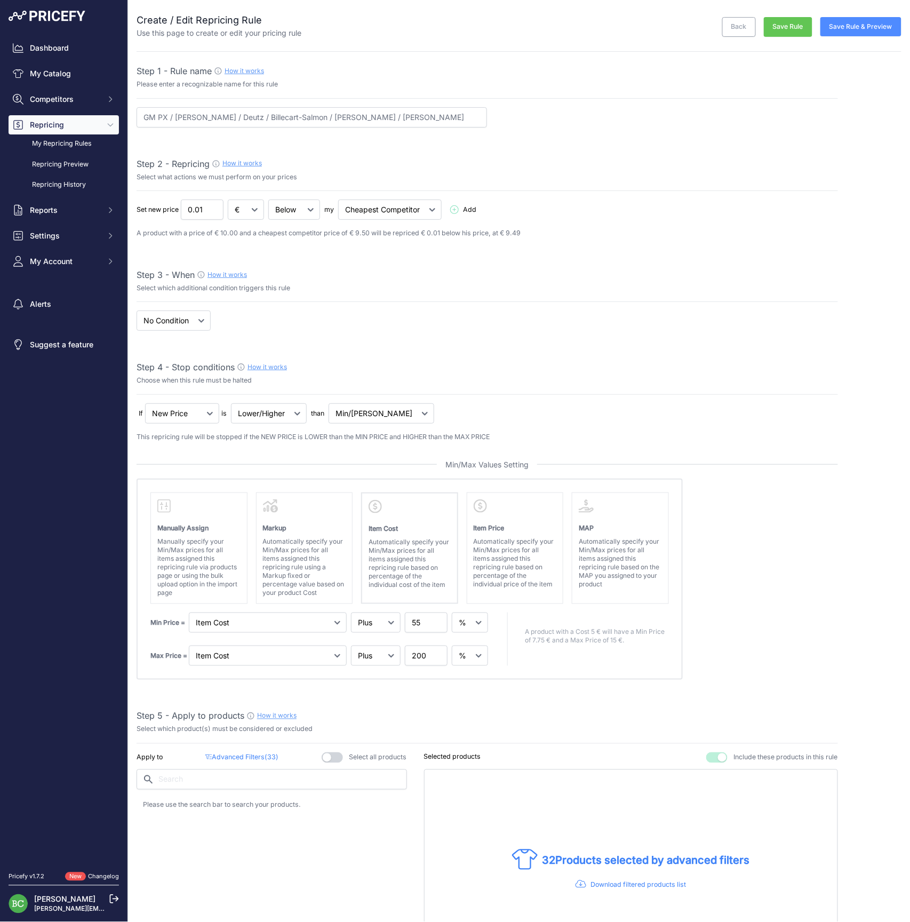
click at [788, 26] on button "Save Rule" at bounding box center [788, 27] width 49 height 20
